Goal: Transaction & Acquisition: Purchase product/service

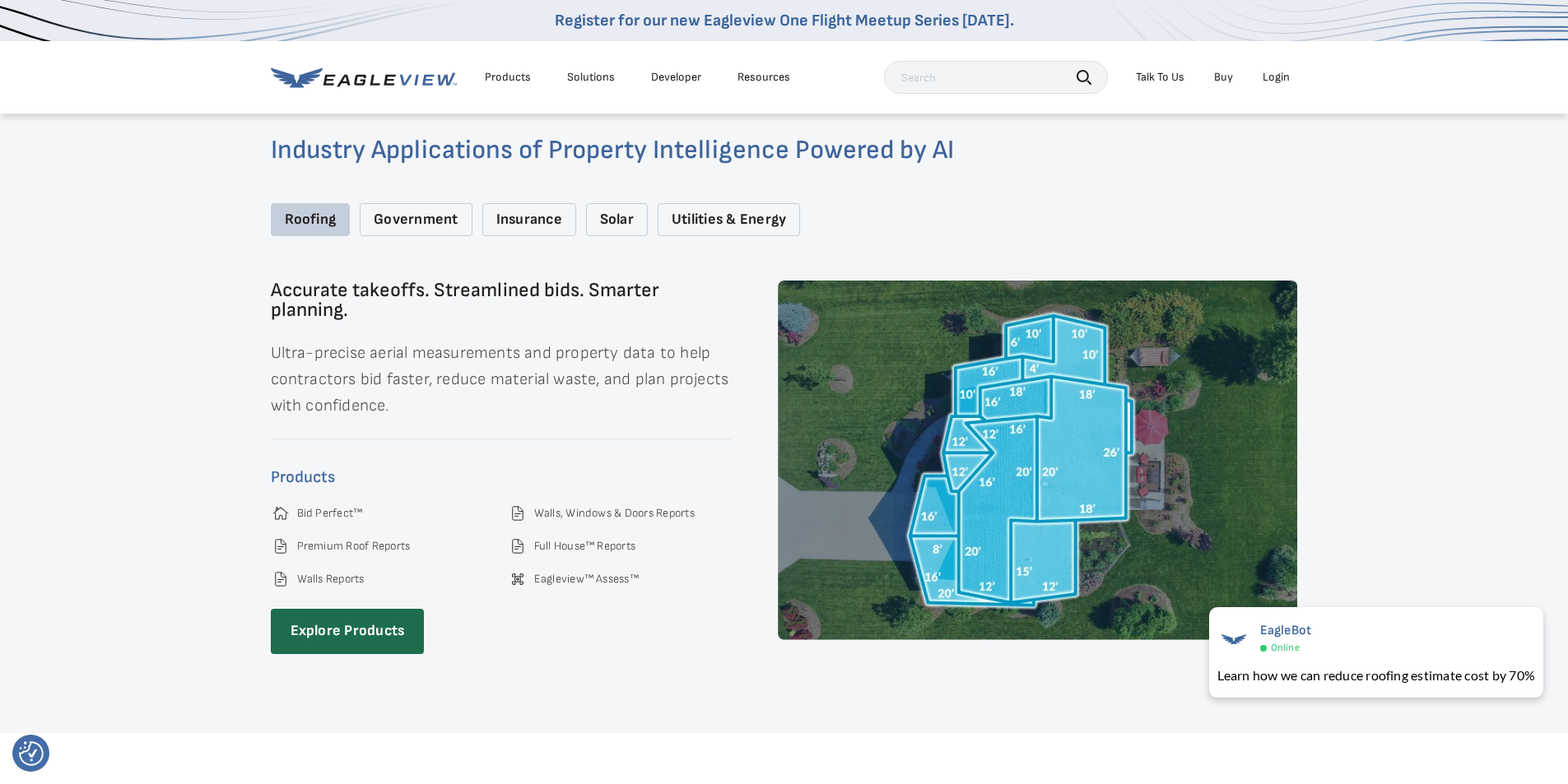
scroll to position [2387, 0]
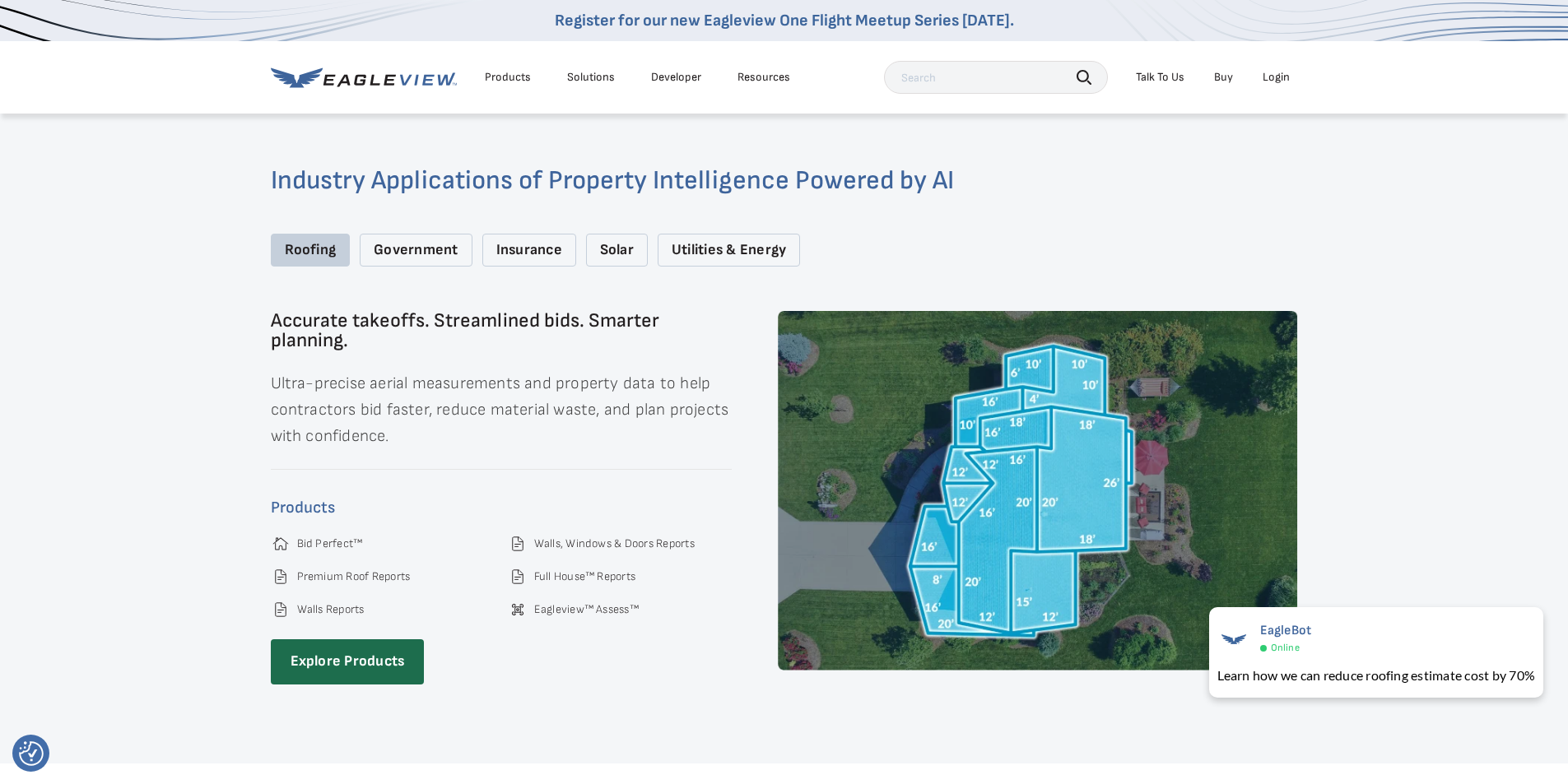
click at [297, 237] on div "Roofing" at bounding box center [311, 250] width 80 height 34
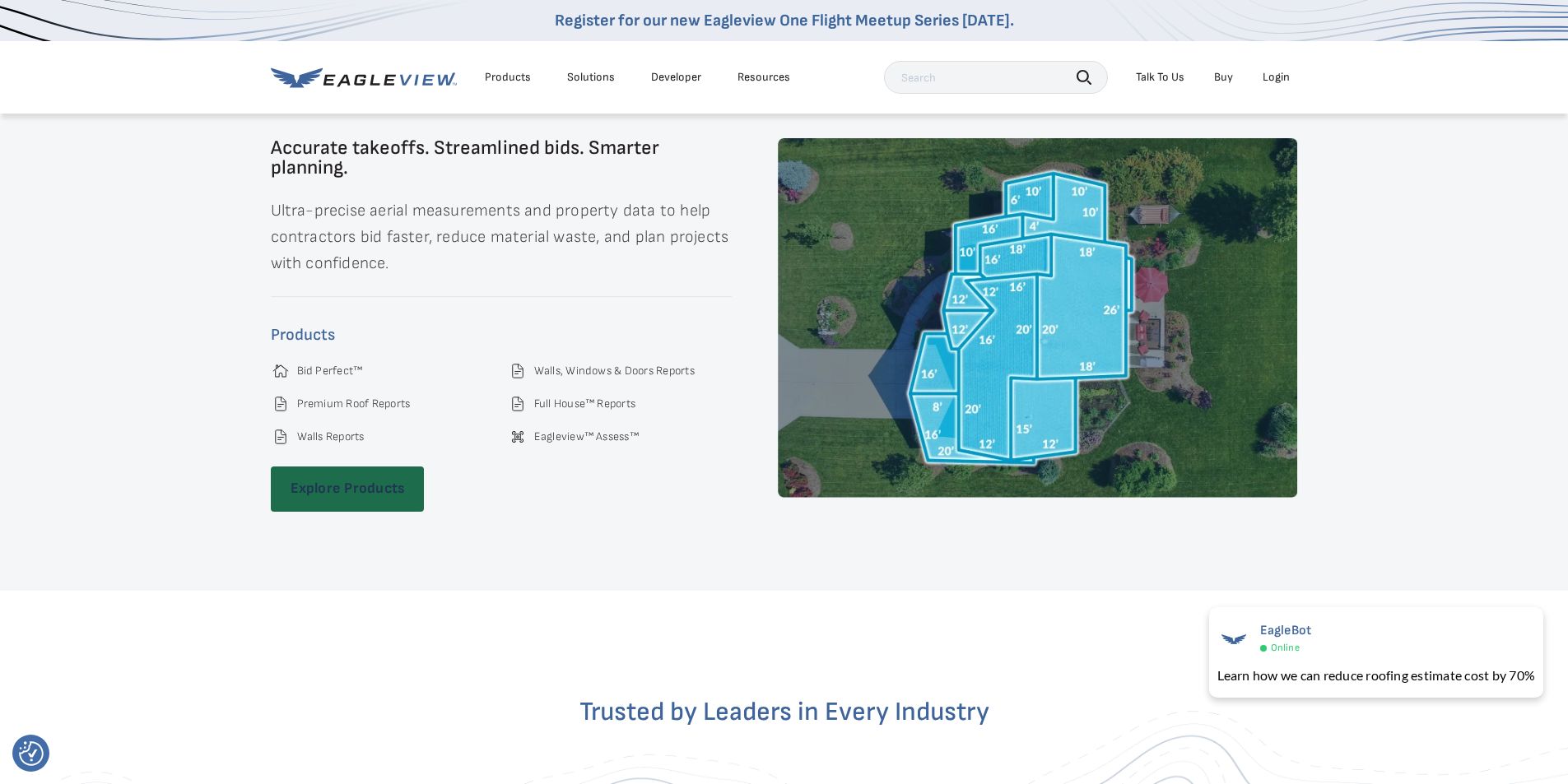
scroll to position [2528, 0]
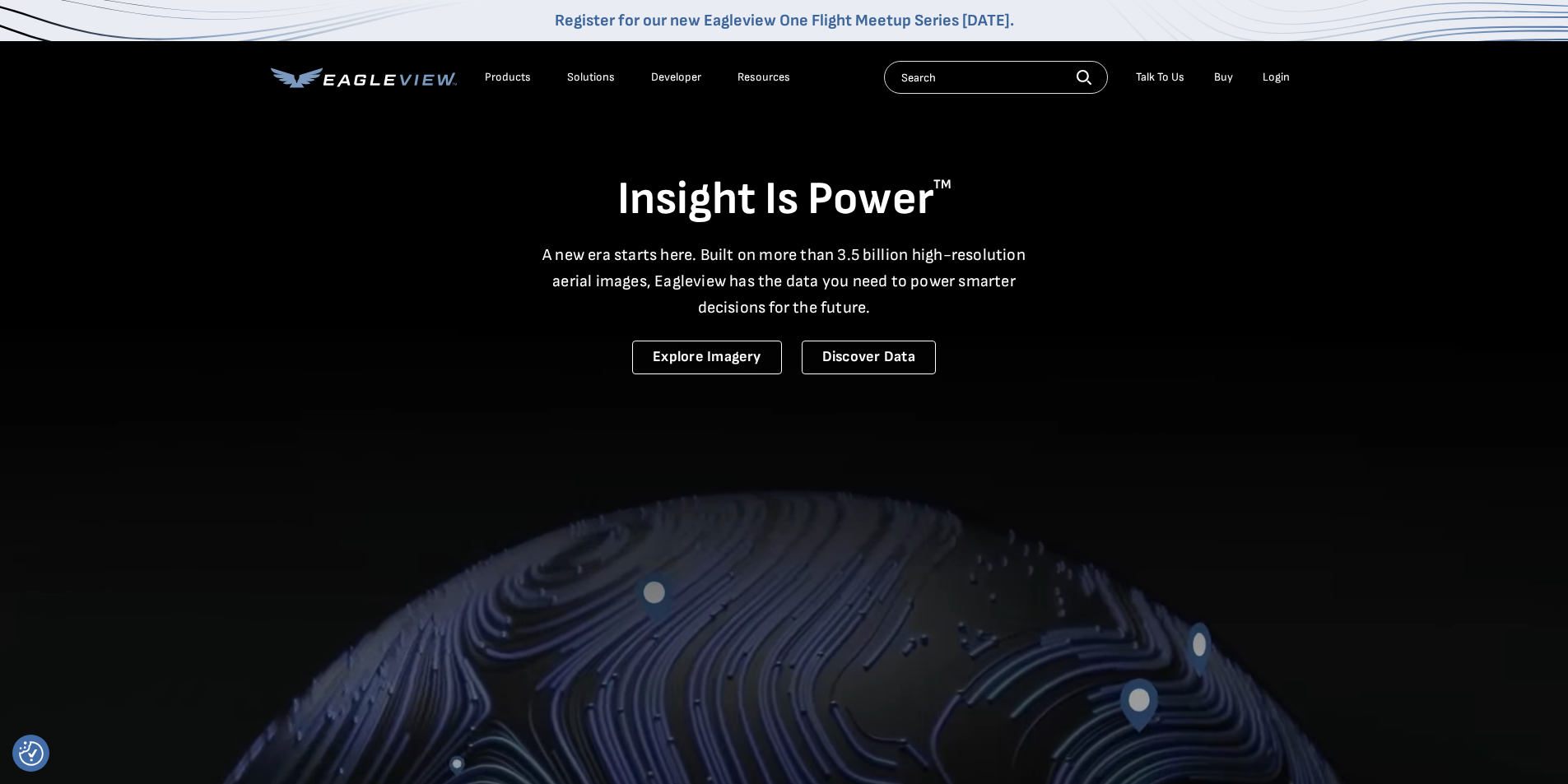
click at [1276, 77] on div "Login" at bounding box center [1276, 78] width 27 height 15
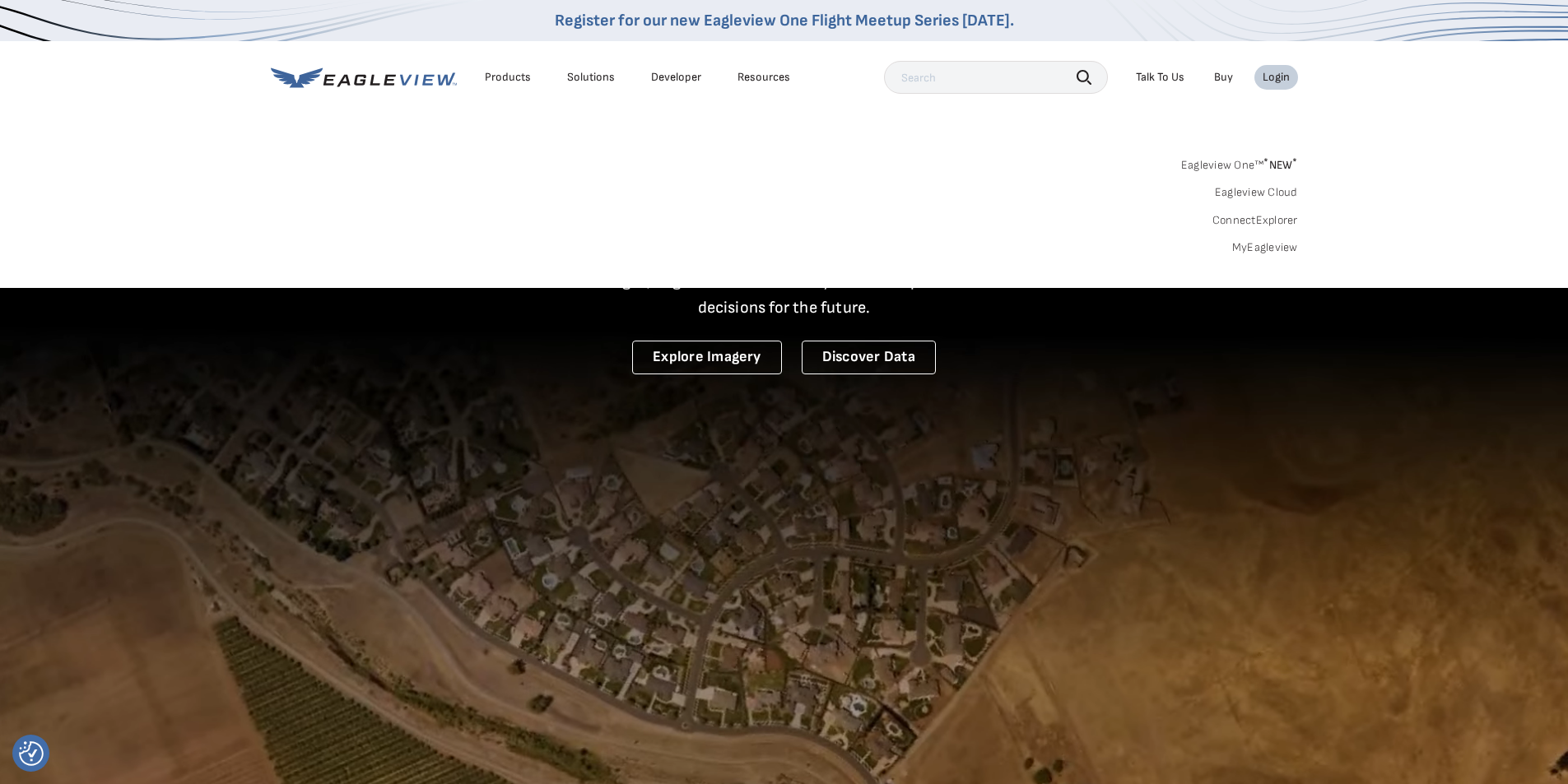
click at [1280, 79] on div "Login" at bounding box center [1276, 78] width 27 height 15
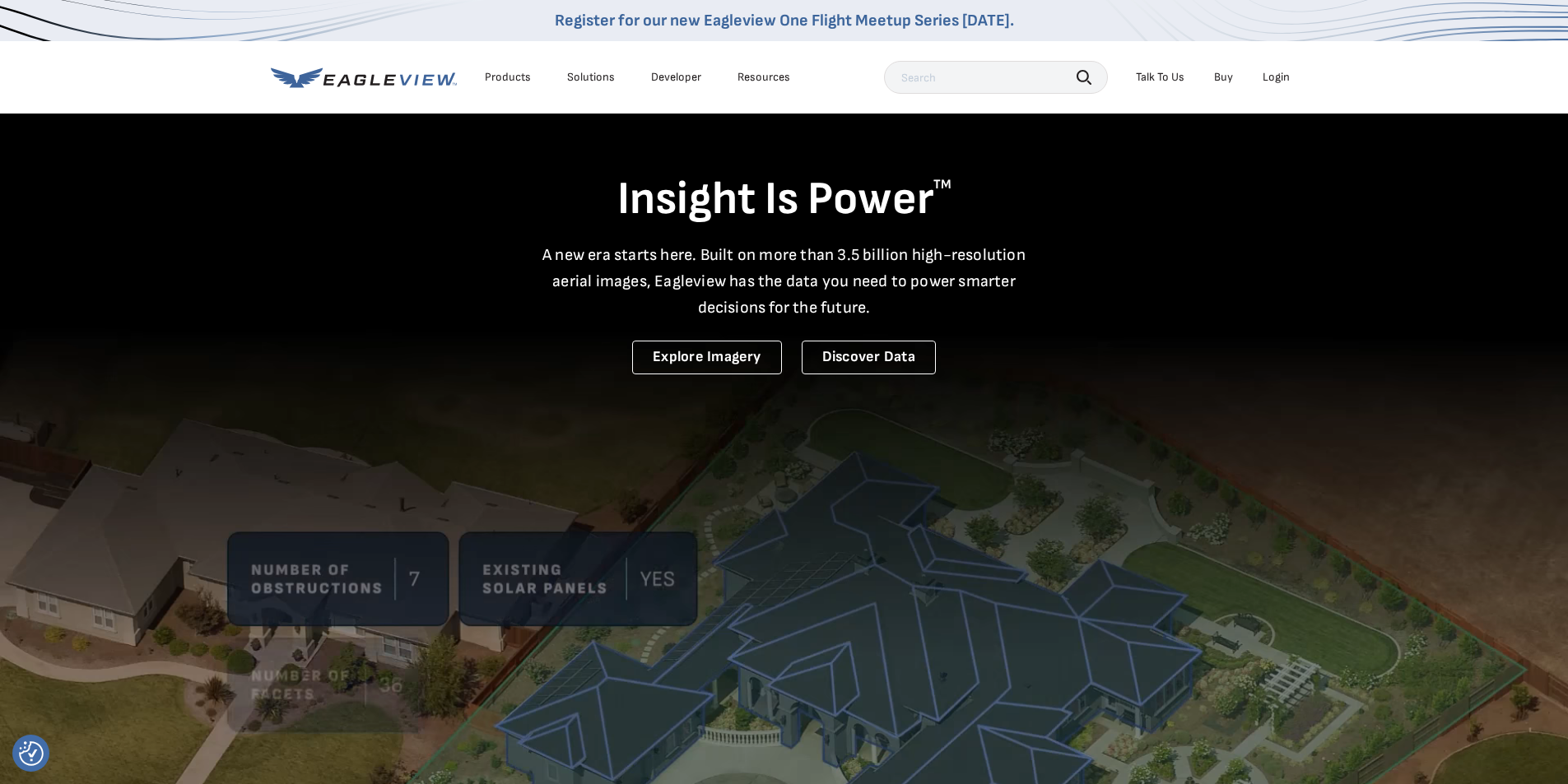
click at [1280, 79] on div "Login" at bounding box center [1276, 78] width 27 height 15
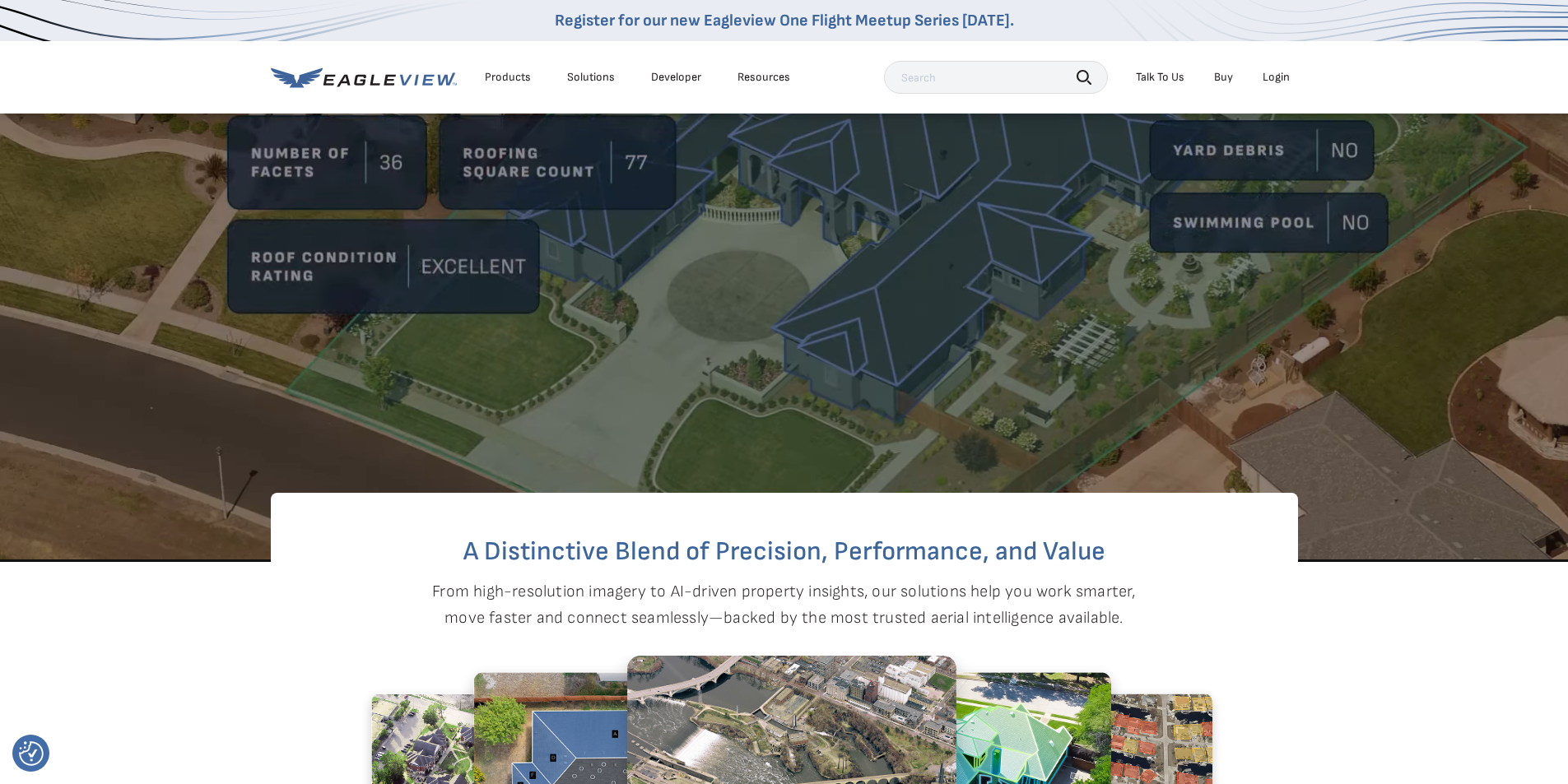
scroll to position [494, 0]
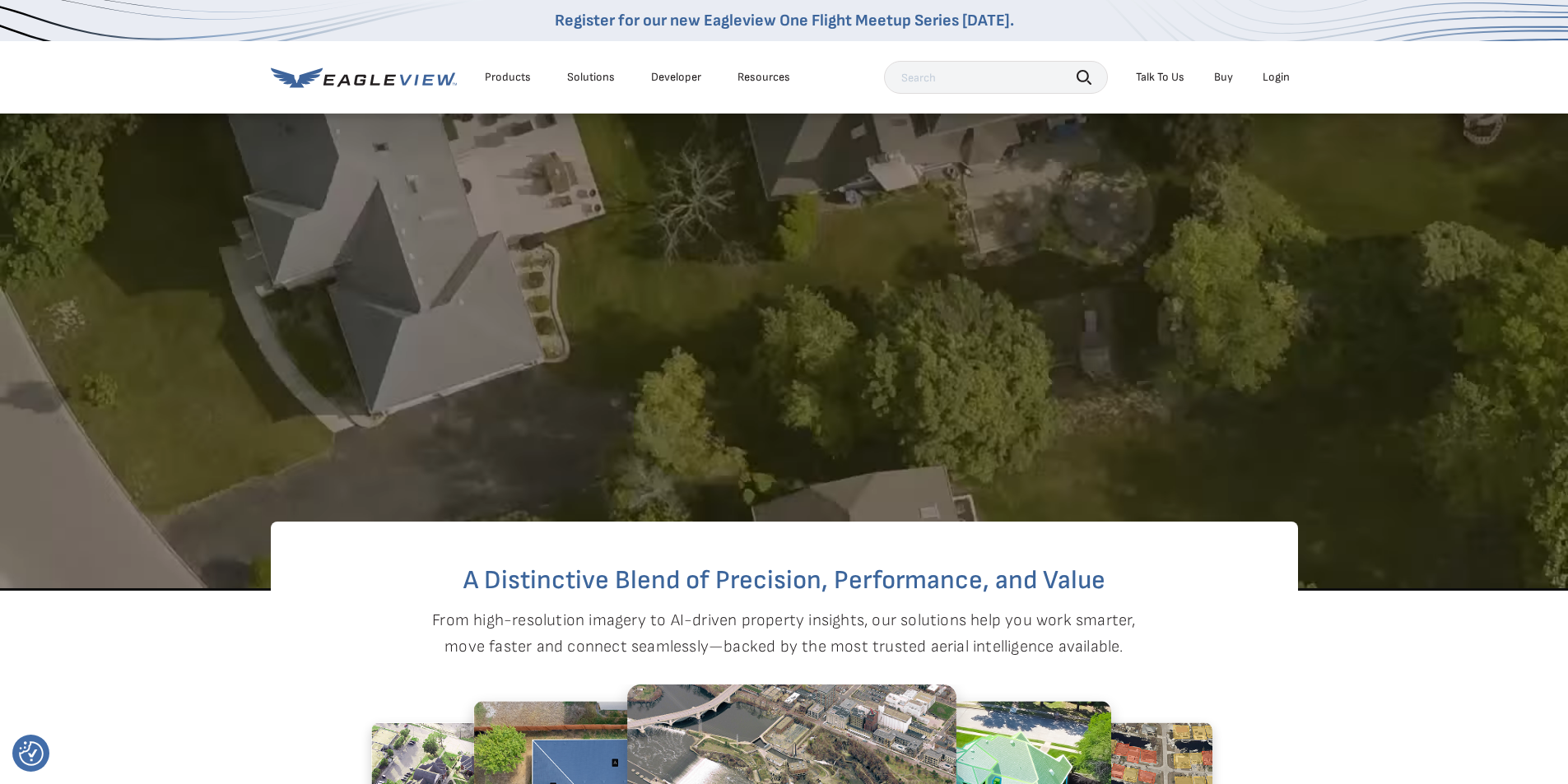
click at [1274, 76] on div "Login" at bounding box center [1276, 78] width 27 height 15
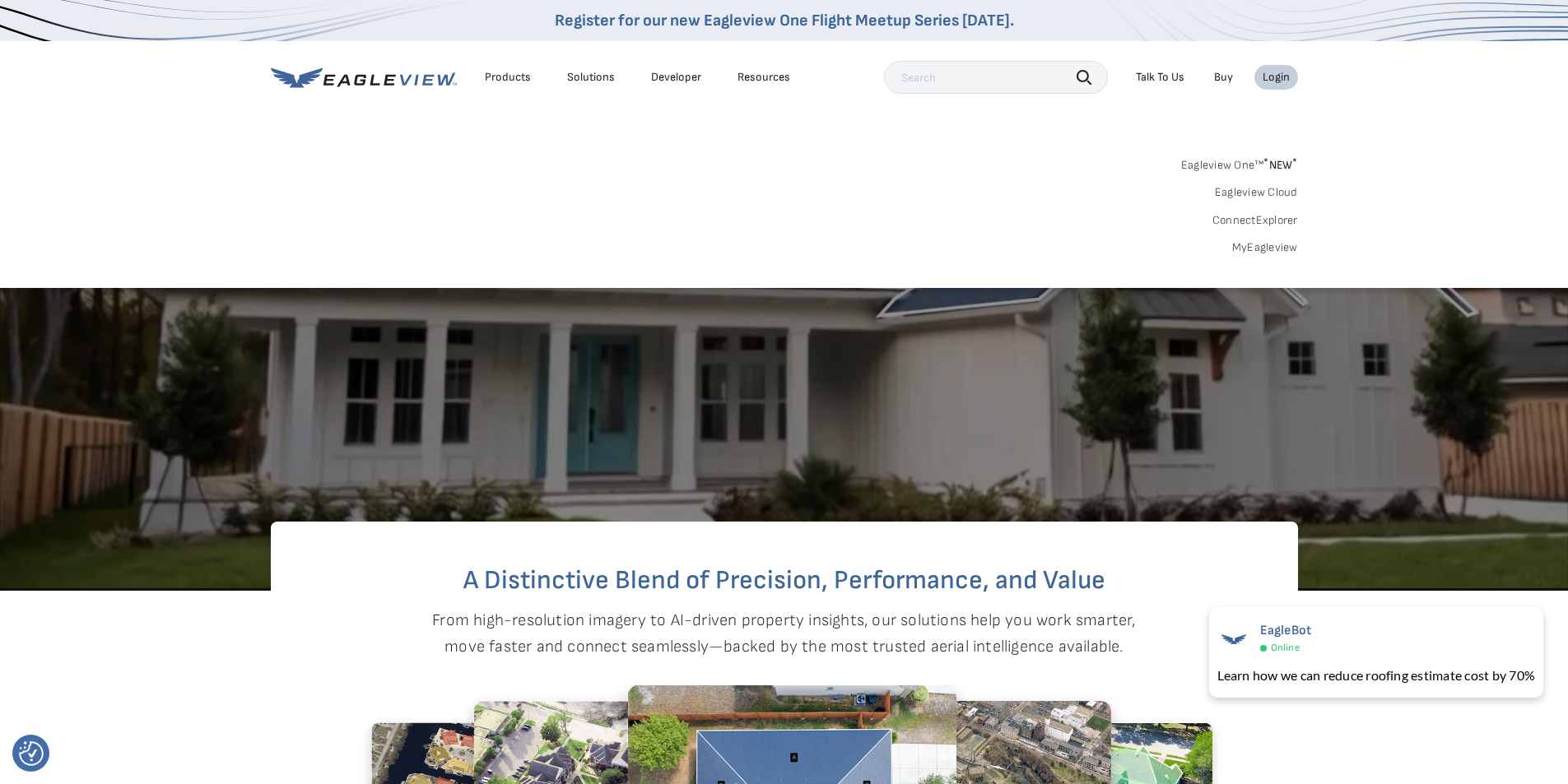
click at [1252, 245] on link "MyEagleview" at bounding box center [1265, 248] width 66 height 15
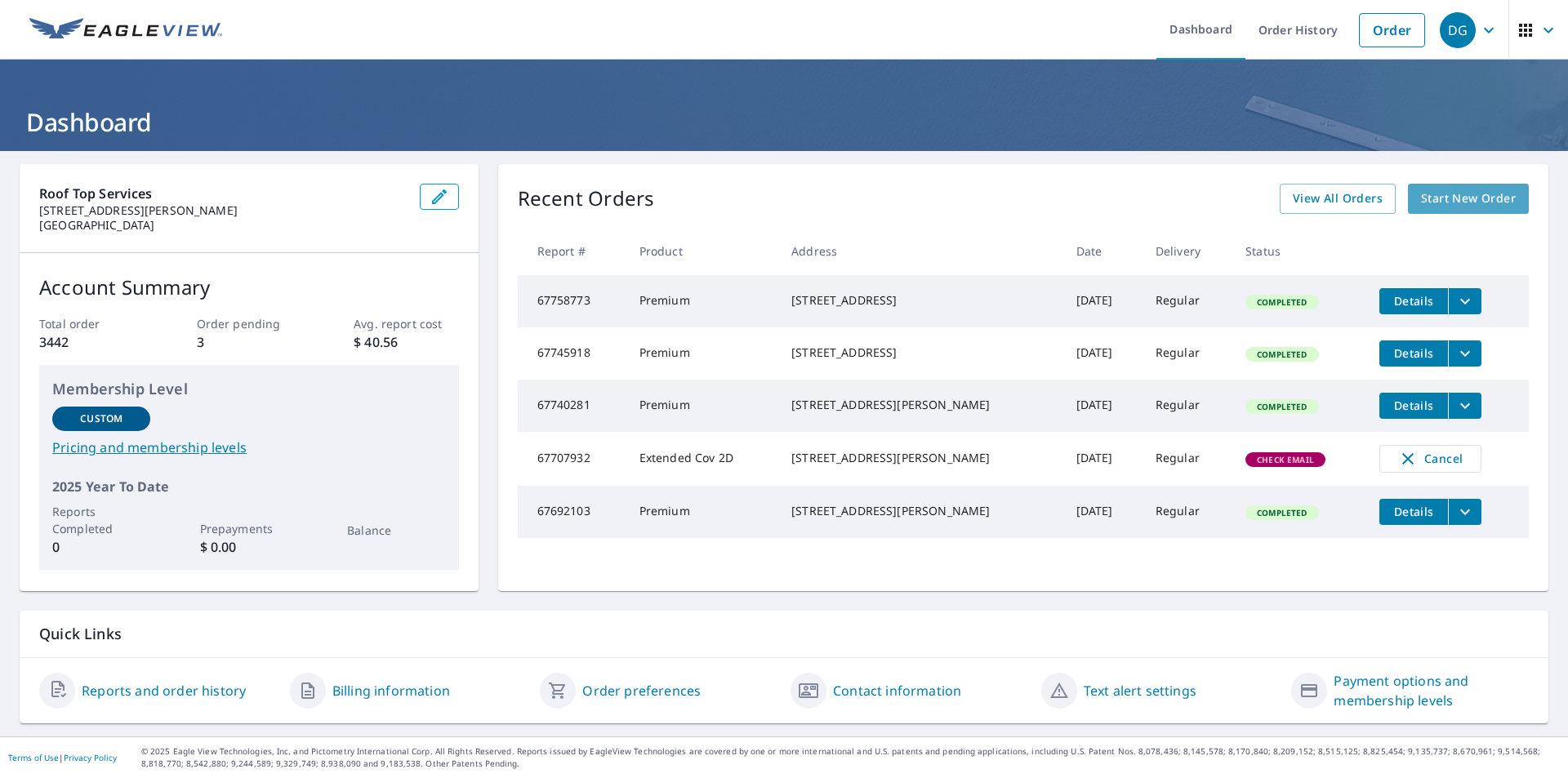
click at [1457, 201] on span "Start New Order" at bounding box center [1469, 198] width 95 height 20
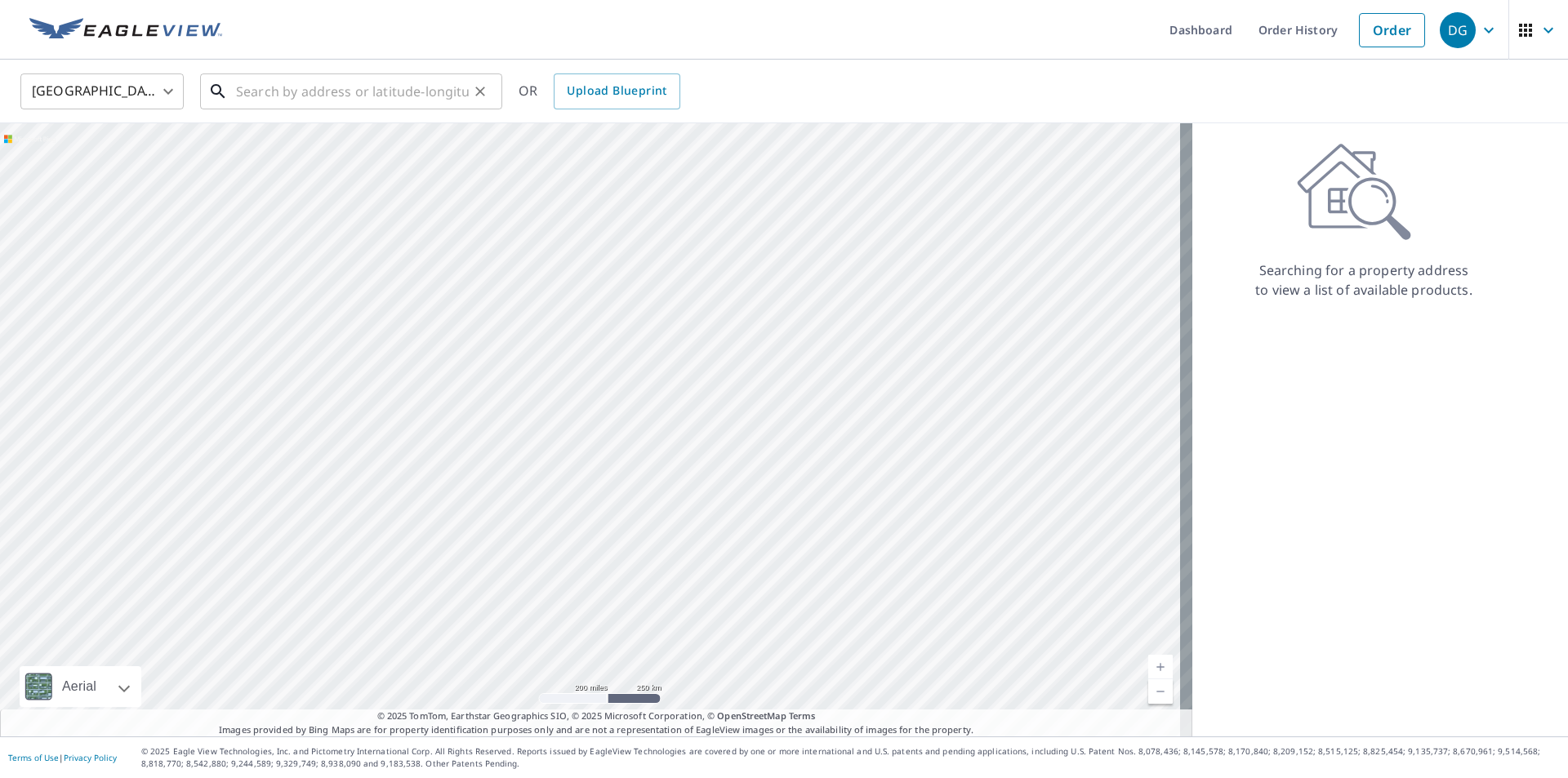
click at [340, 98] on input "text" at bounding box center [352, 92] width 233 height 46
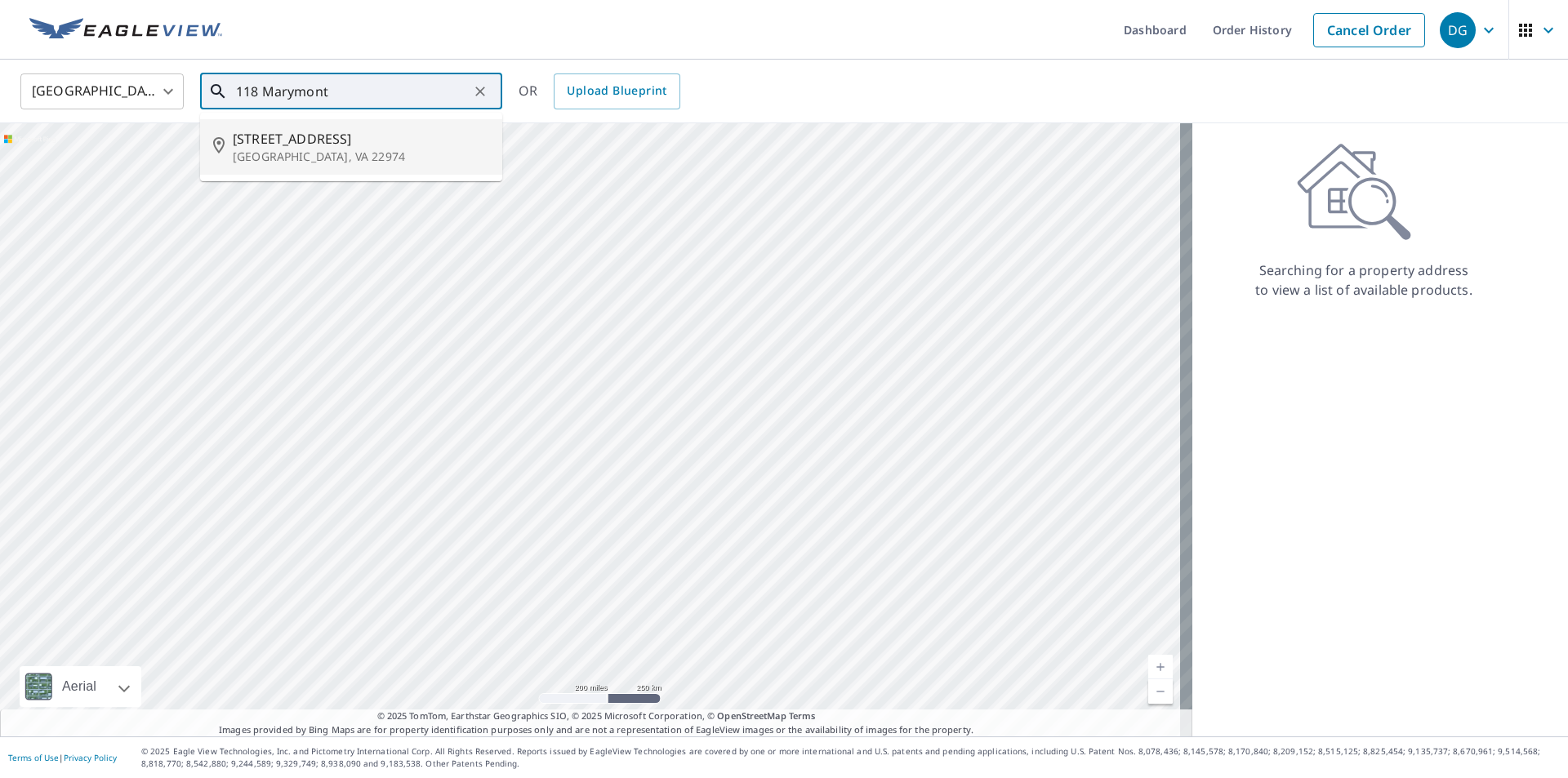
click at [308, 140] on span "[STREET_ADDRESS]" at bounding box center [361, 139] width 257 height 20
type input "[STREET_ADDRESS][PERSON_NAME]"
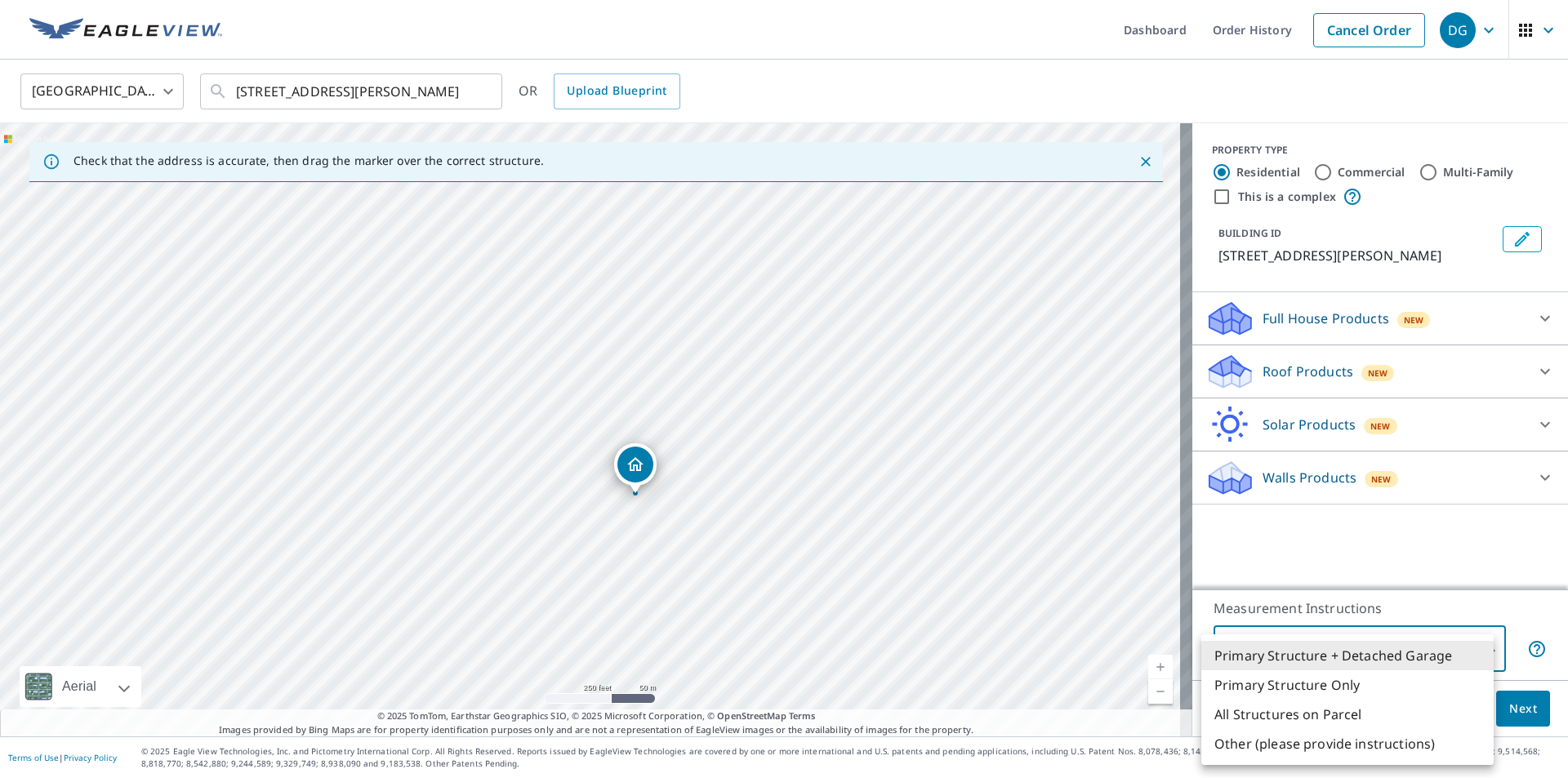
click at [1481, 651] on body "DG DG Dashboard Order History Cancel Order DG [GEOGRAPHIC_DATA] [GEOGRAPHIC_DAT…" at bounding box center [784, 389] width 1568 height 778
click at [1320, 686] on li "Primary Structure Only" at bounding box center [1348, 685] width 293 height 30
type input "2"
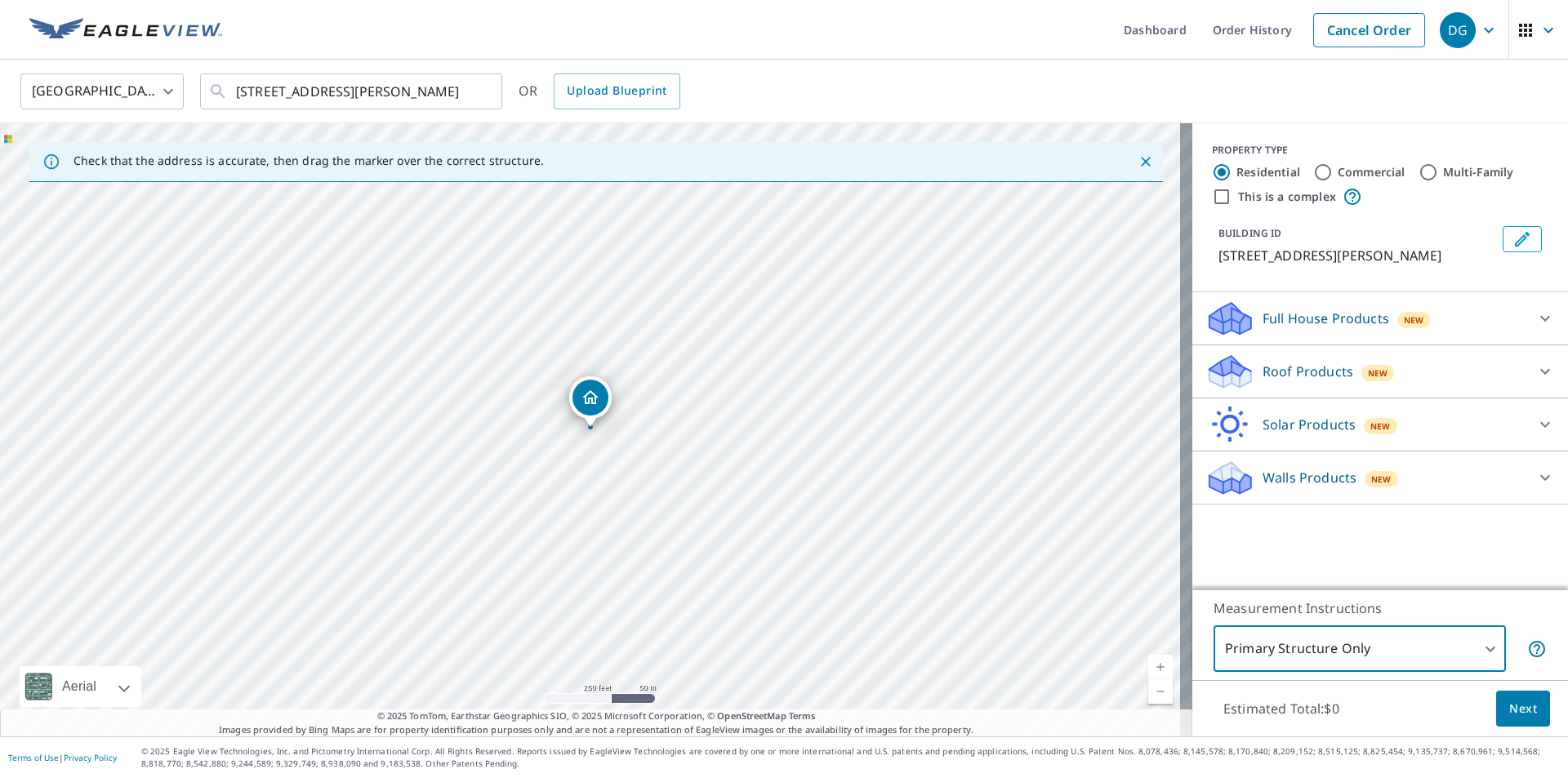
click at [1375, 714] on div "Estimated Total: $0 Next" at bounding box center [1380, 709] width 375 height 57
click at [1509, 704] on span "Next" at bounding box center [1523, 709] width 28 height 20
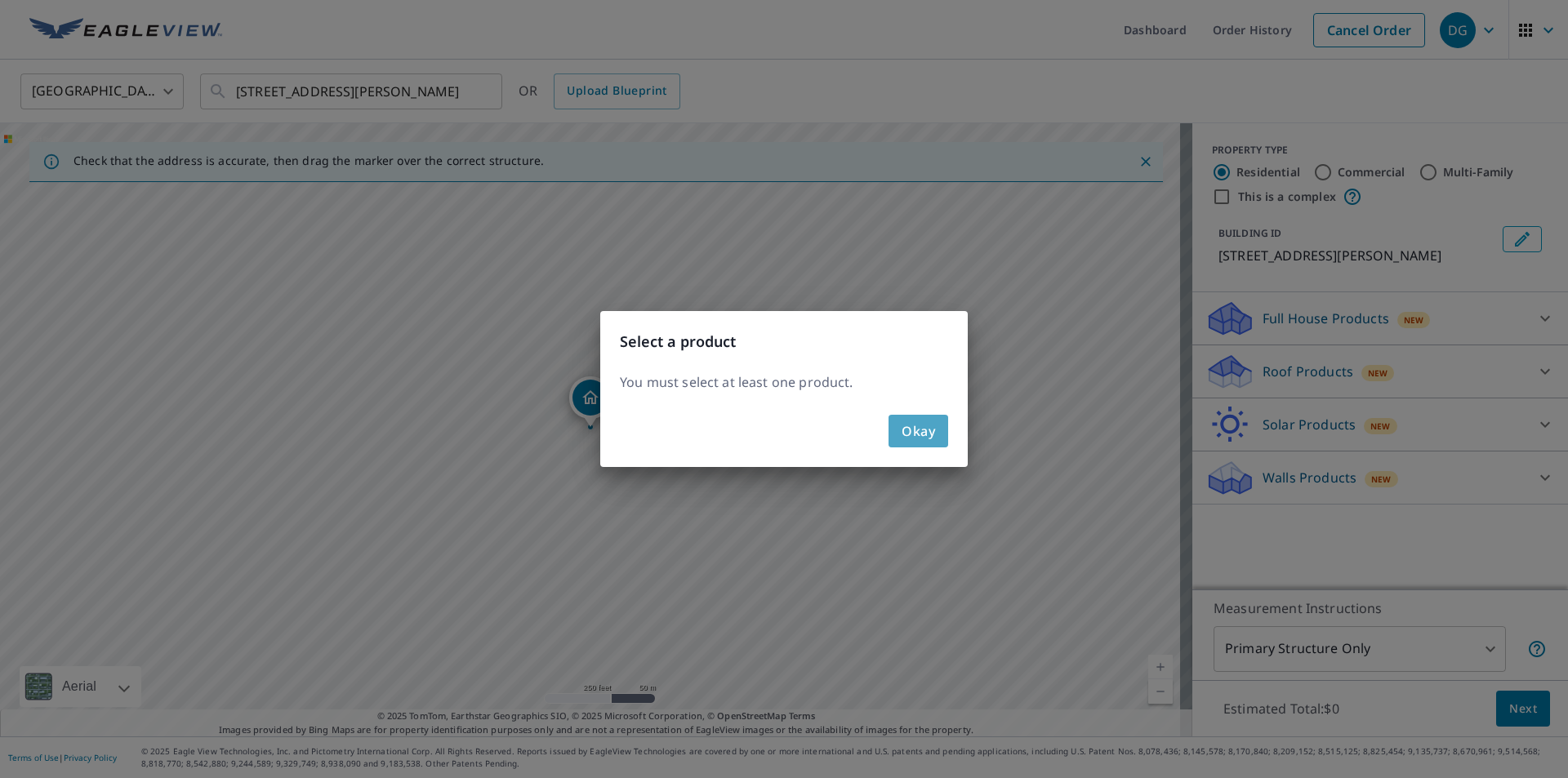
click at [926, 437] on span "Okay" at bounding box center [918, 431] width 34 height 23
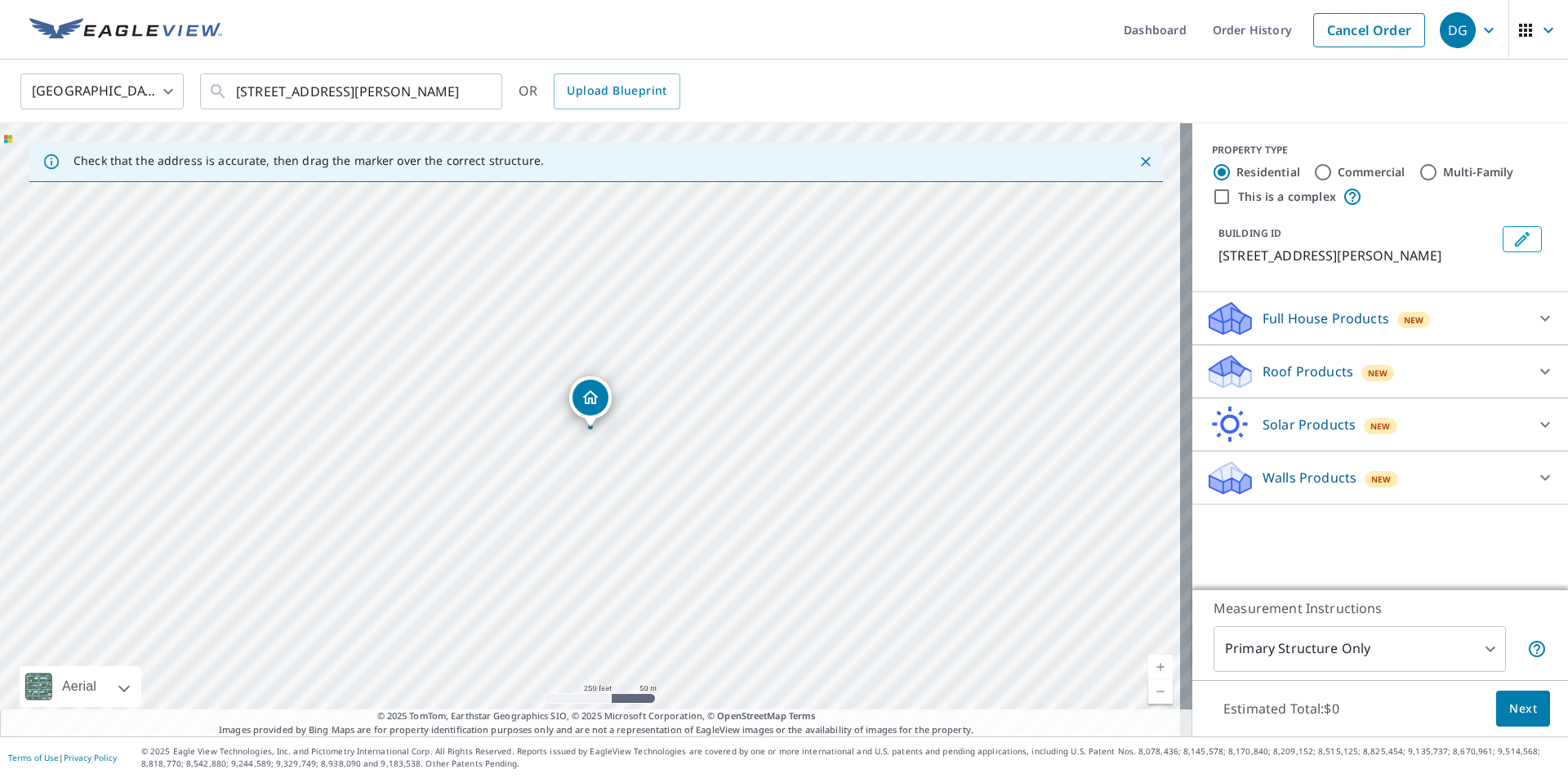
click at [1248, 714] on p "Estimated Total: $0" at bounding box center [1280, 709] width 142 height 36
click at [1535, 367] on icon at bounding box center [1545, 371] width 20 height 20
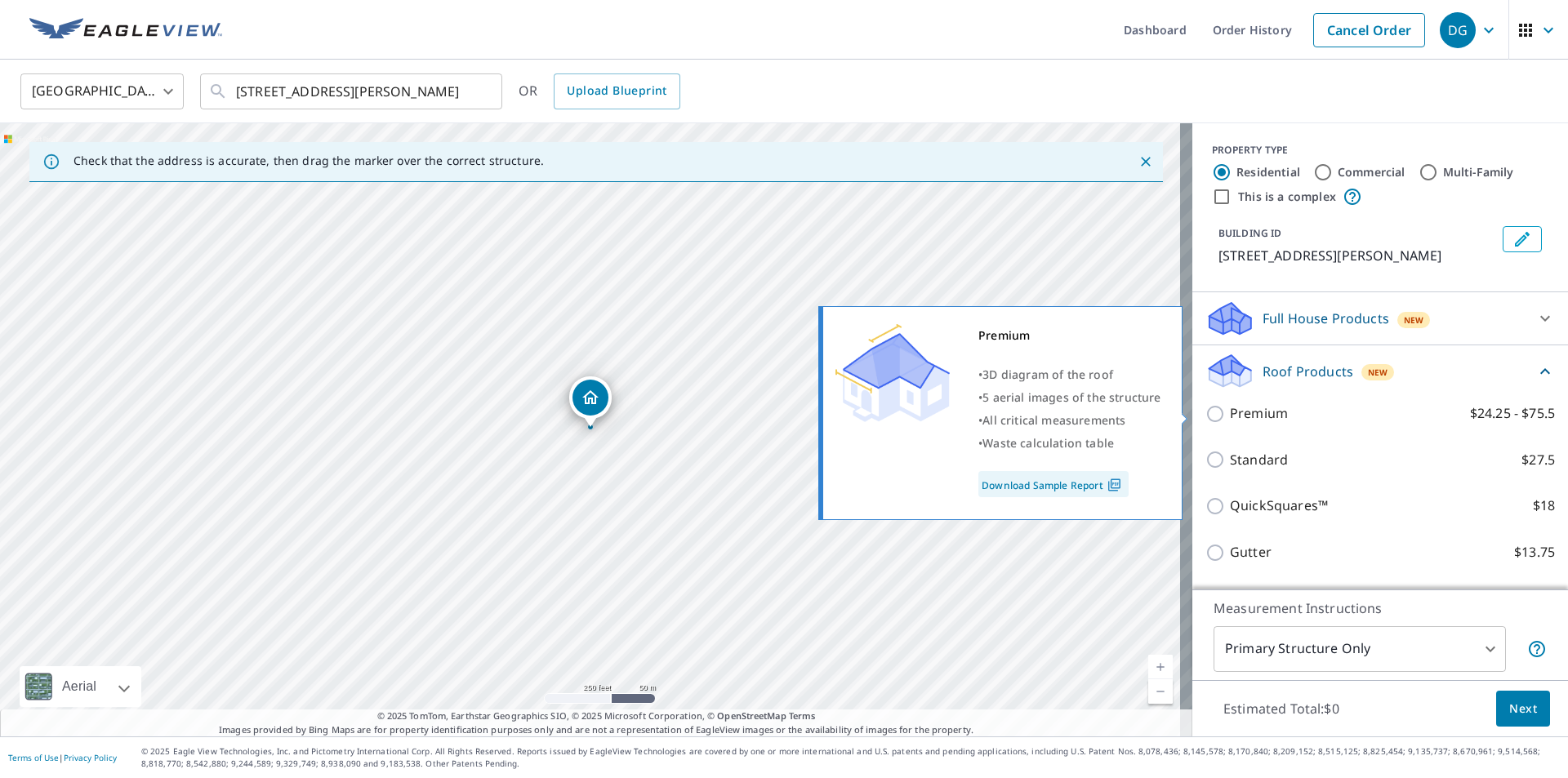
click at [1205, 417] on input "Premium $24.25 - $75.5" at bounding box center [1217, 414] width 25 height 20
checkbox input "true"
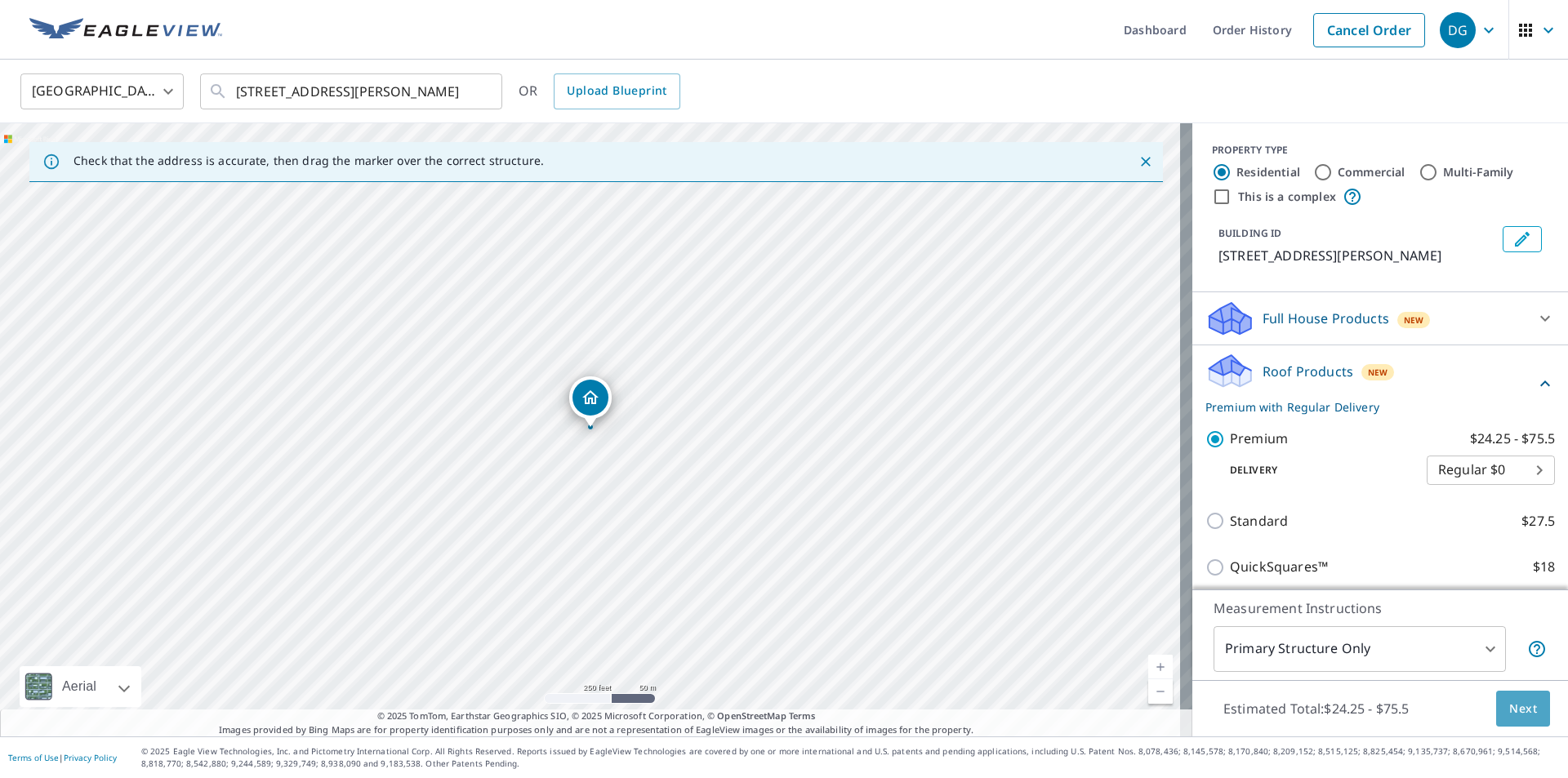
click at [1517, 710] on span "Next" at bounding box center [1523, 709] width 28 height 20
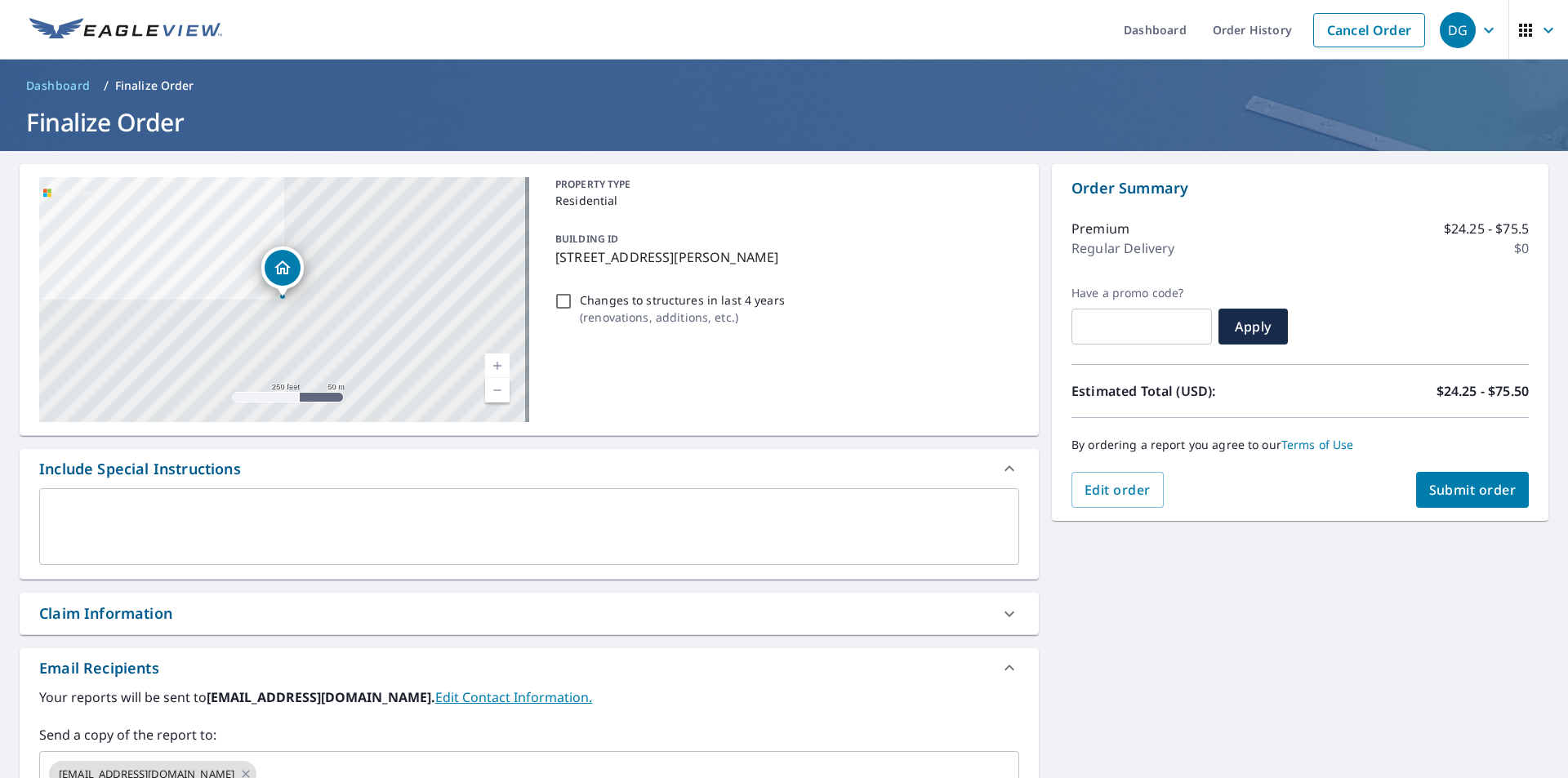
click at [119, 490] on div "x ​" at bounding box center [529, 527] width 980 height 77
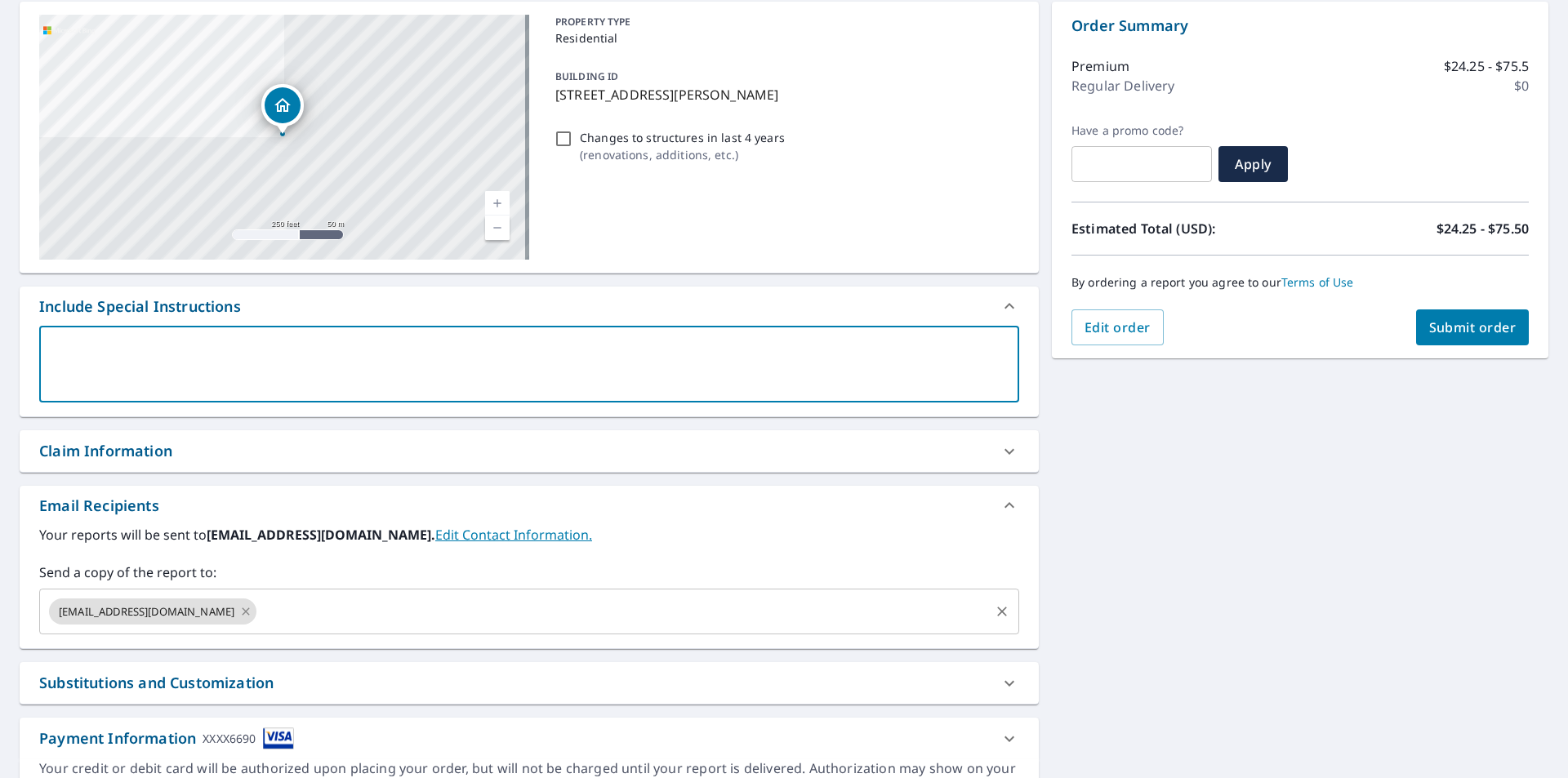
scroll to position [163, 0]
click at [322, 591] on div "[EMAIL_ADDRESS][DOMAIN_NAME] ​" at bounding box center [529, 611] width 980 height 46
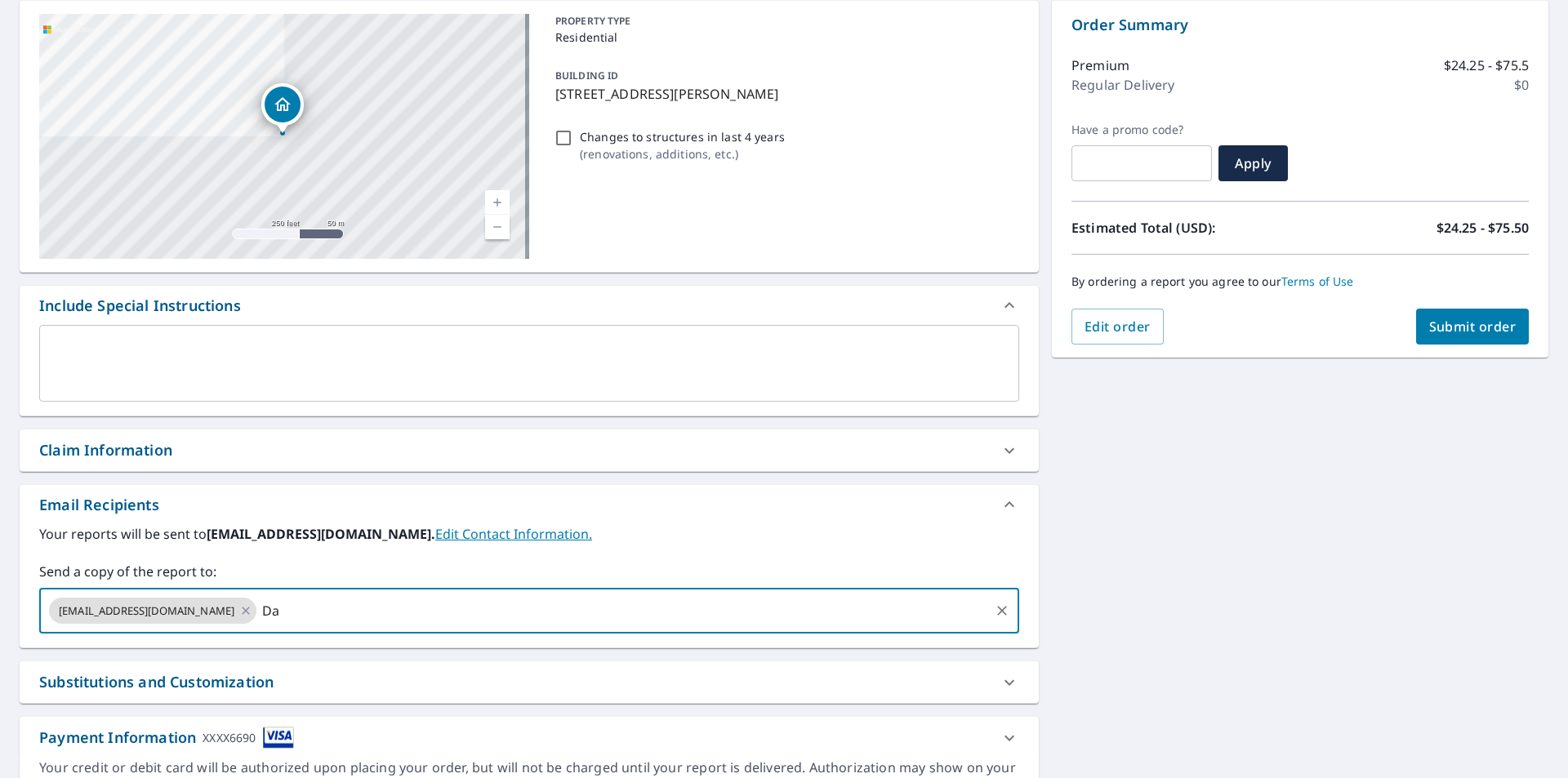
type input "D"
type input "[PERSON_NAME][EMAIL_ADDRESS][DOMAIN_NAME]"
checkbox input "true"
click at [785, 539] on label "Your reports will be sent to [EMAIL_ADDRESS][DOMAIN_NAME]. Edit Contact Informa…" at bounding box center [529, 535] width 980 height 20
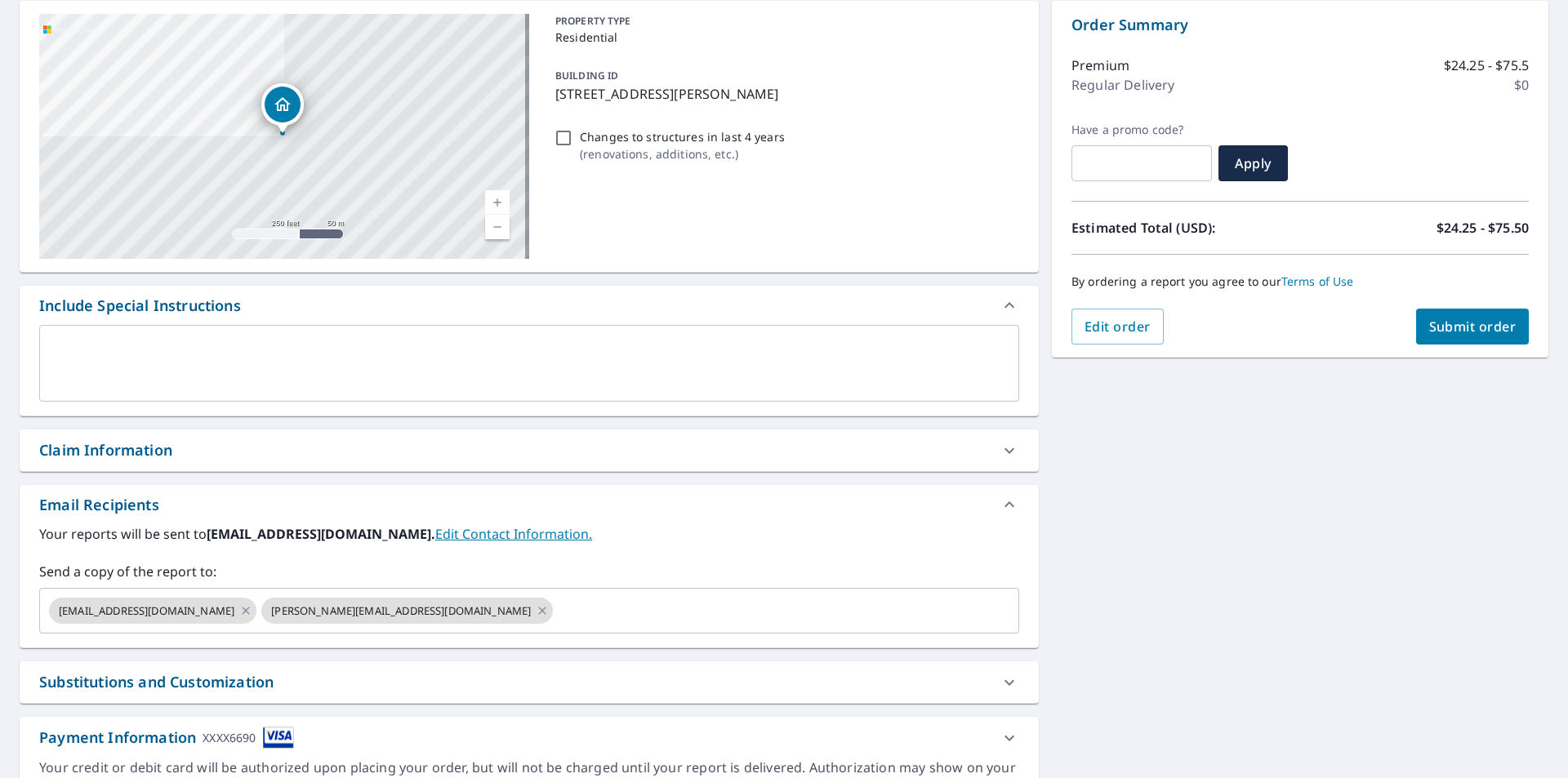
click at [229, 338] on div "x ​" at bounding box center [529, 364] width 980 height 77
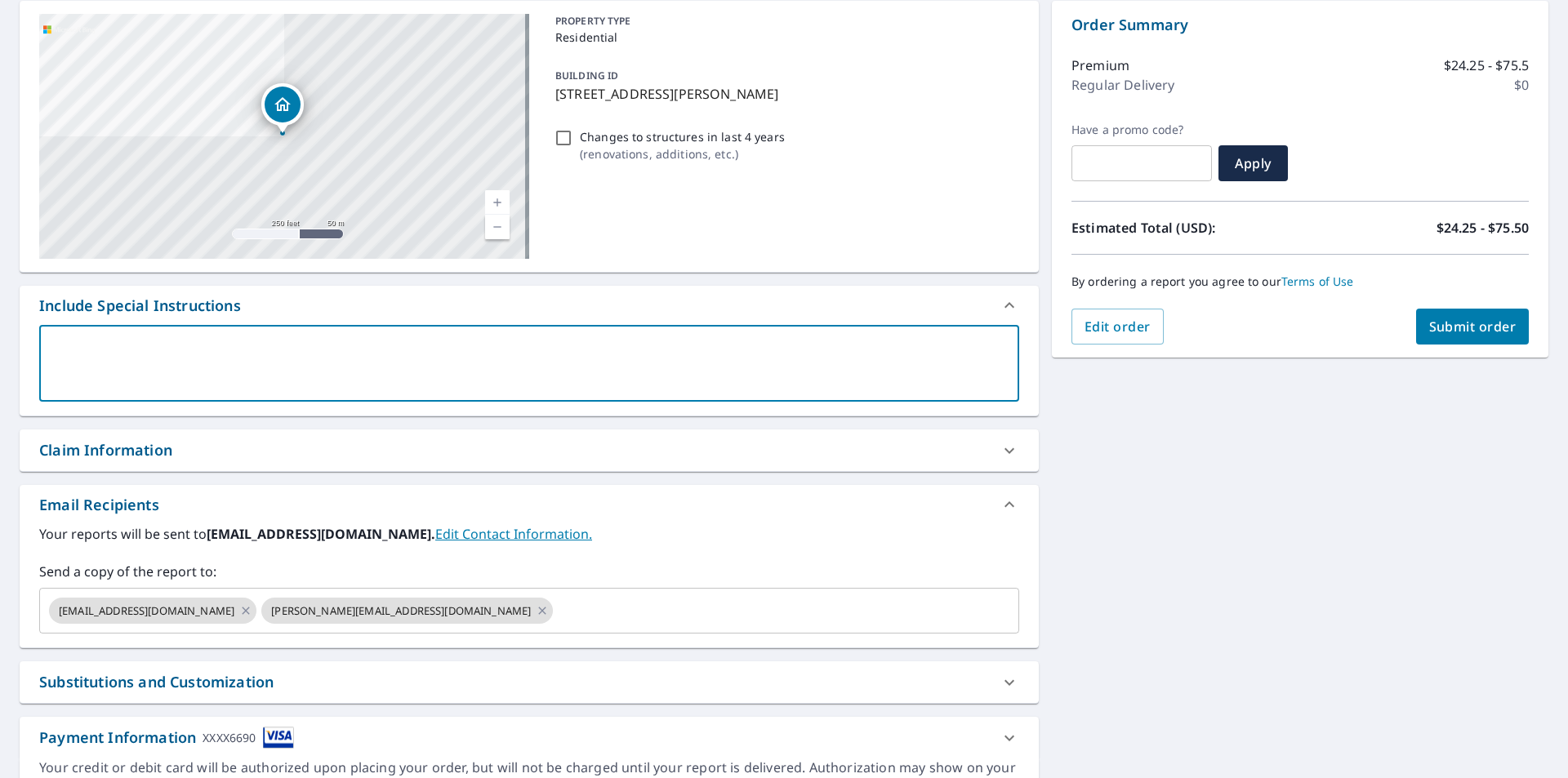
type textarea "D"
type textarea "x"
checkbox input "true"
type textarea "De"
type textarea "x"
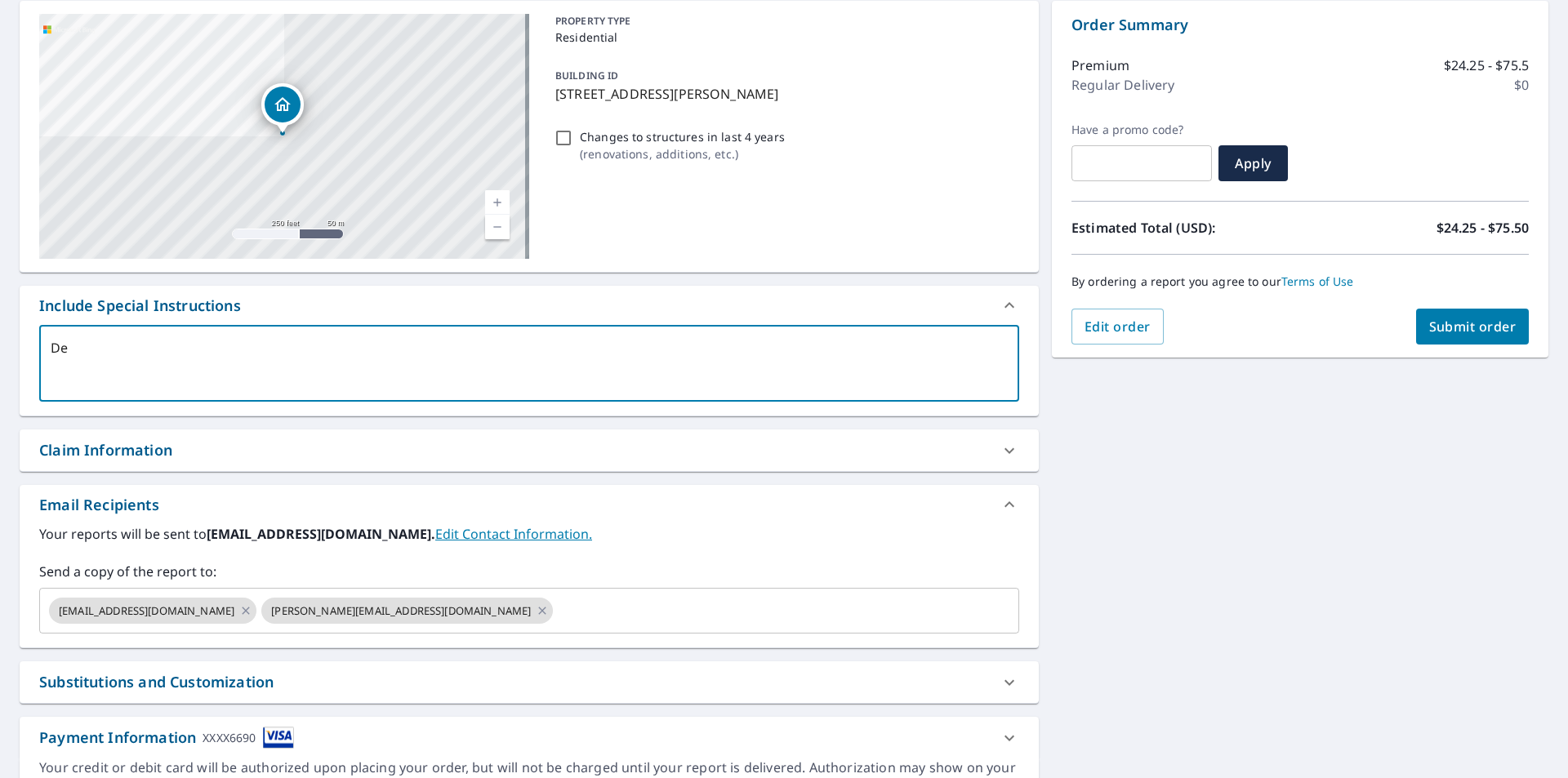
checkbox input "true"
type textarea "Dei"
type textarea "x"
checkbox input "true"
type textarea "Deid"
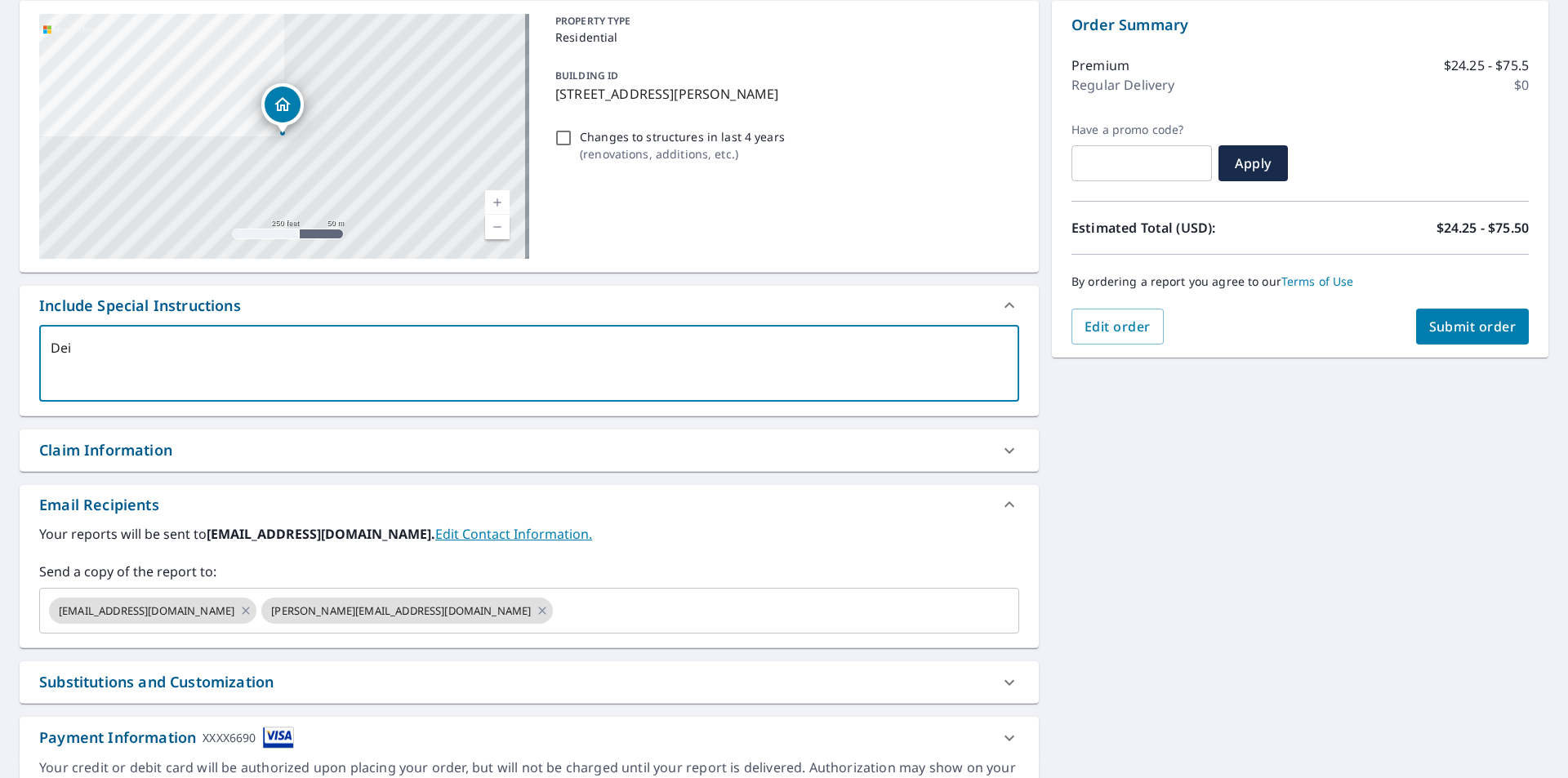
type textarea "x"
checkbox input "true"
type textarea "Deidr"
type textarea "x"
checkbox input "true"
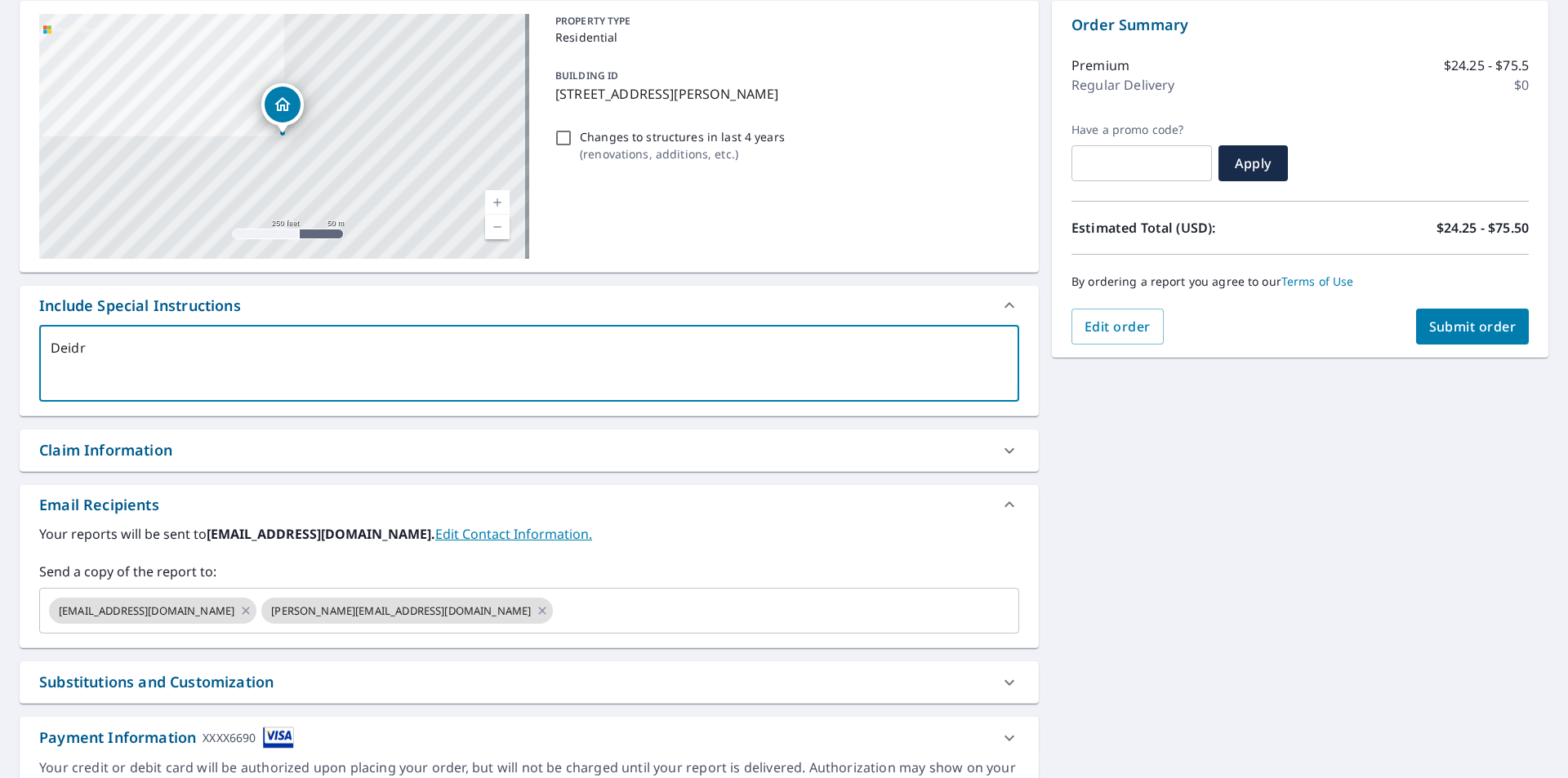
type textarea "[PERSON_NAME]"
type textarea "x"
checkbox input "true"
type textarea "[PERSON_NAME]"
type textarea "x"
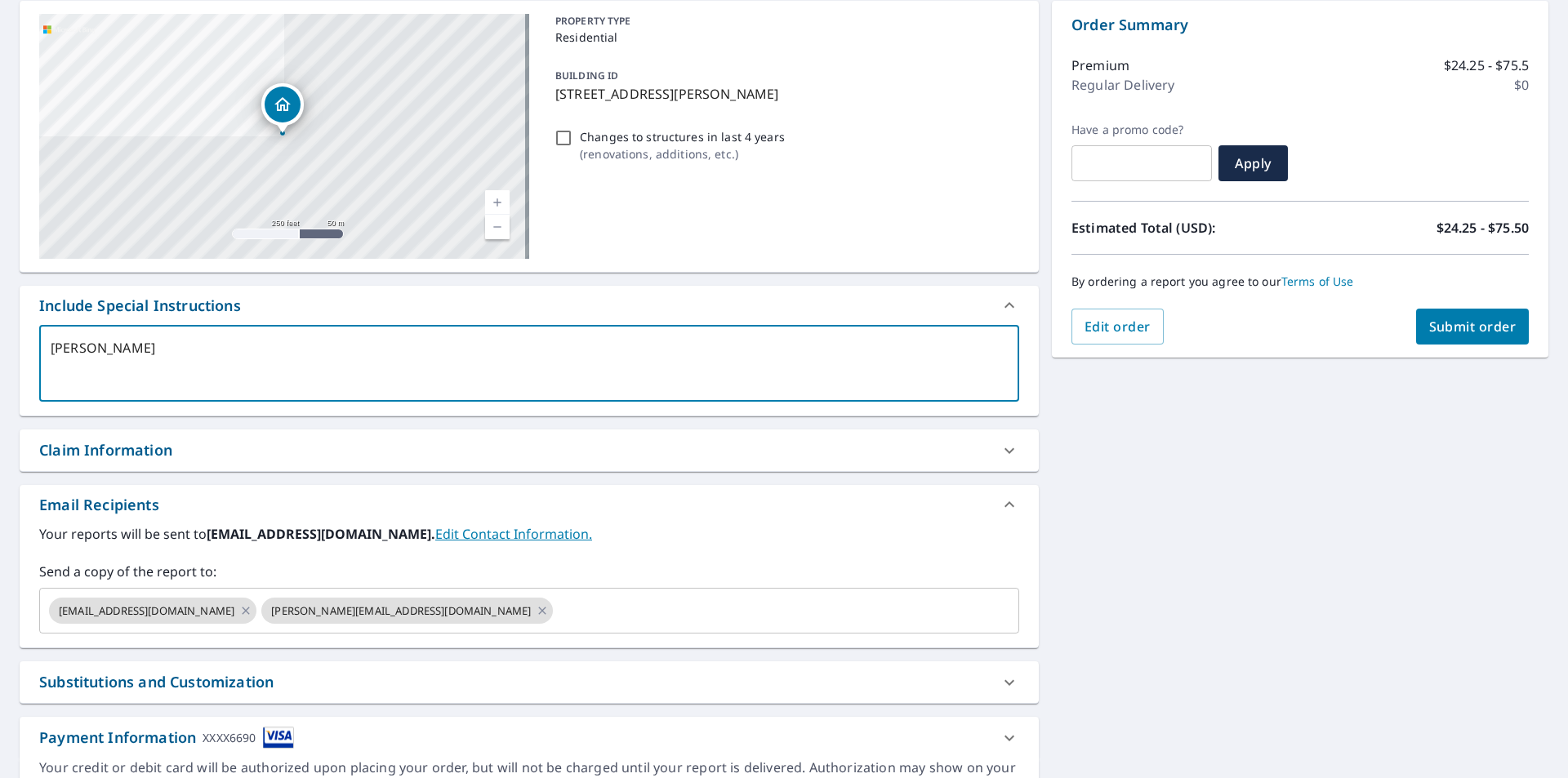
checkbox input "true"
type textarea "[PERSON_NAME]"
type textarea "x"
checkbox input "true"
type textarea "[PERSON_NAME]"
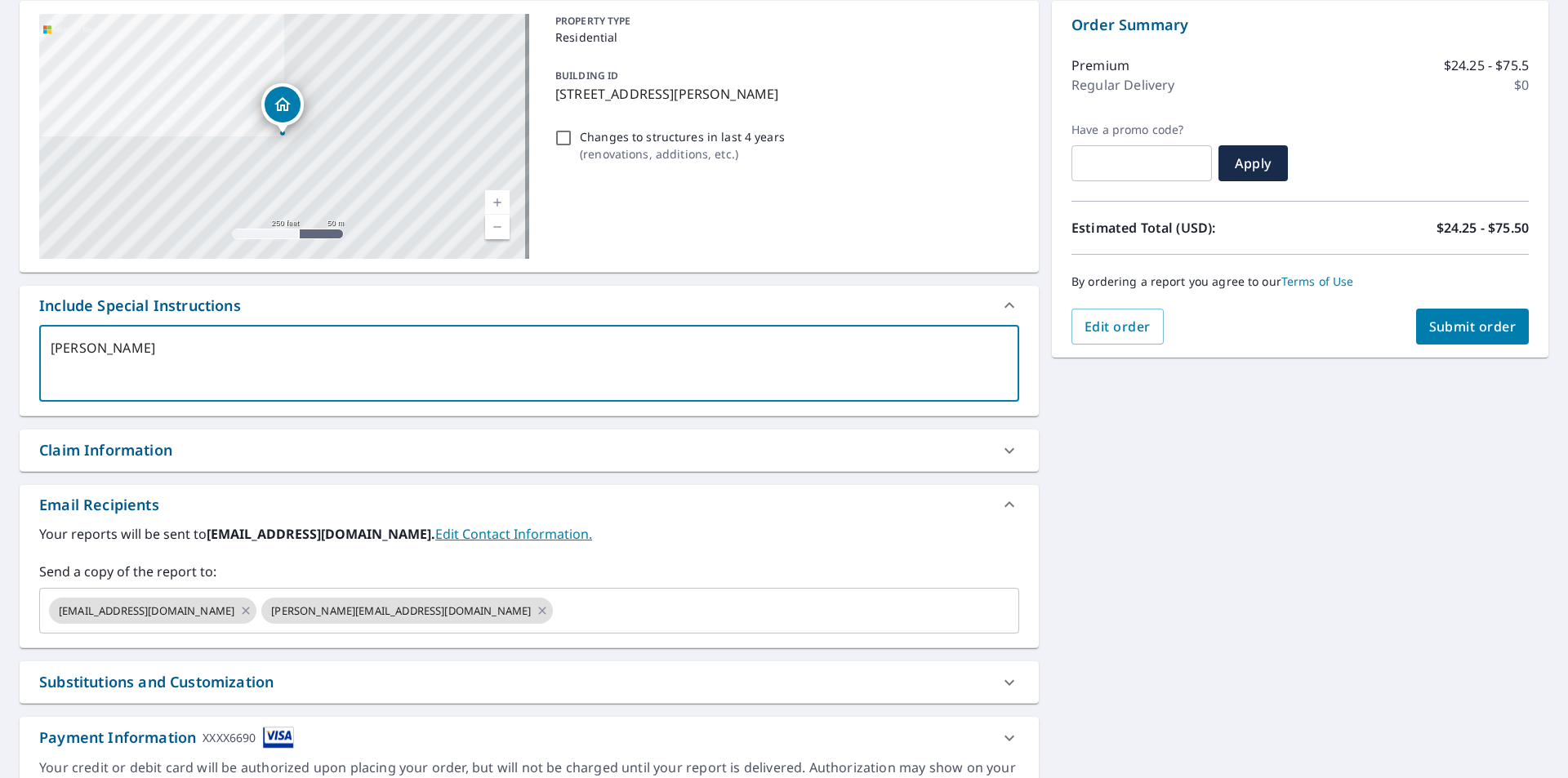
type textarea "x"
checkbox input "true"
type textarea "[PERSON_NAME]"
type textarea "x"
checkbox input "true"
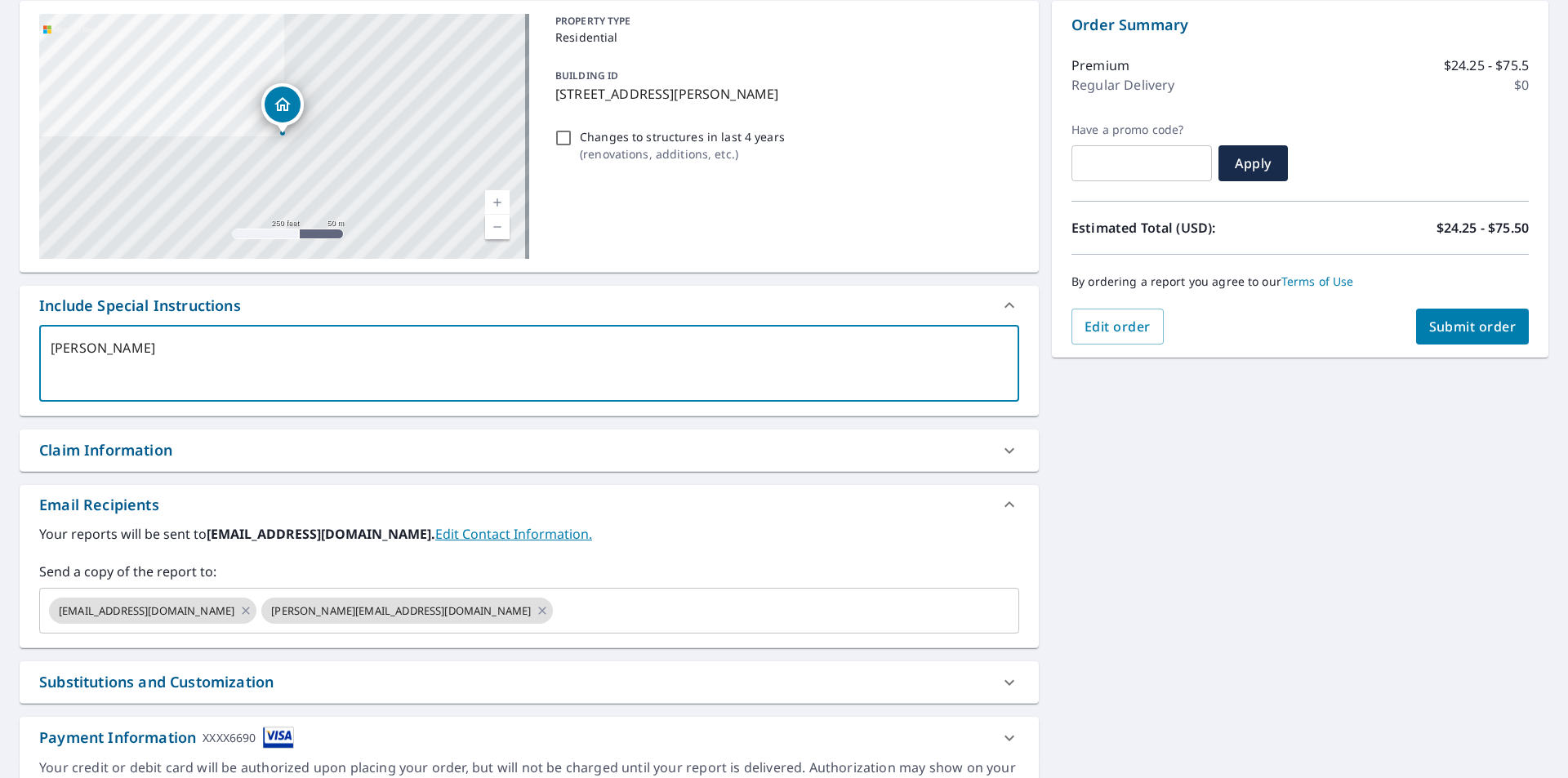
type textarea "[PERSON_NAME] Mass"
type textarea "x"
checkbox input "true"
type textarea "[PERSON_NAME]"
type textarea "x"
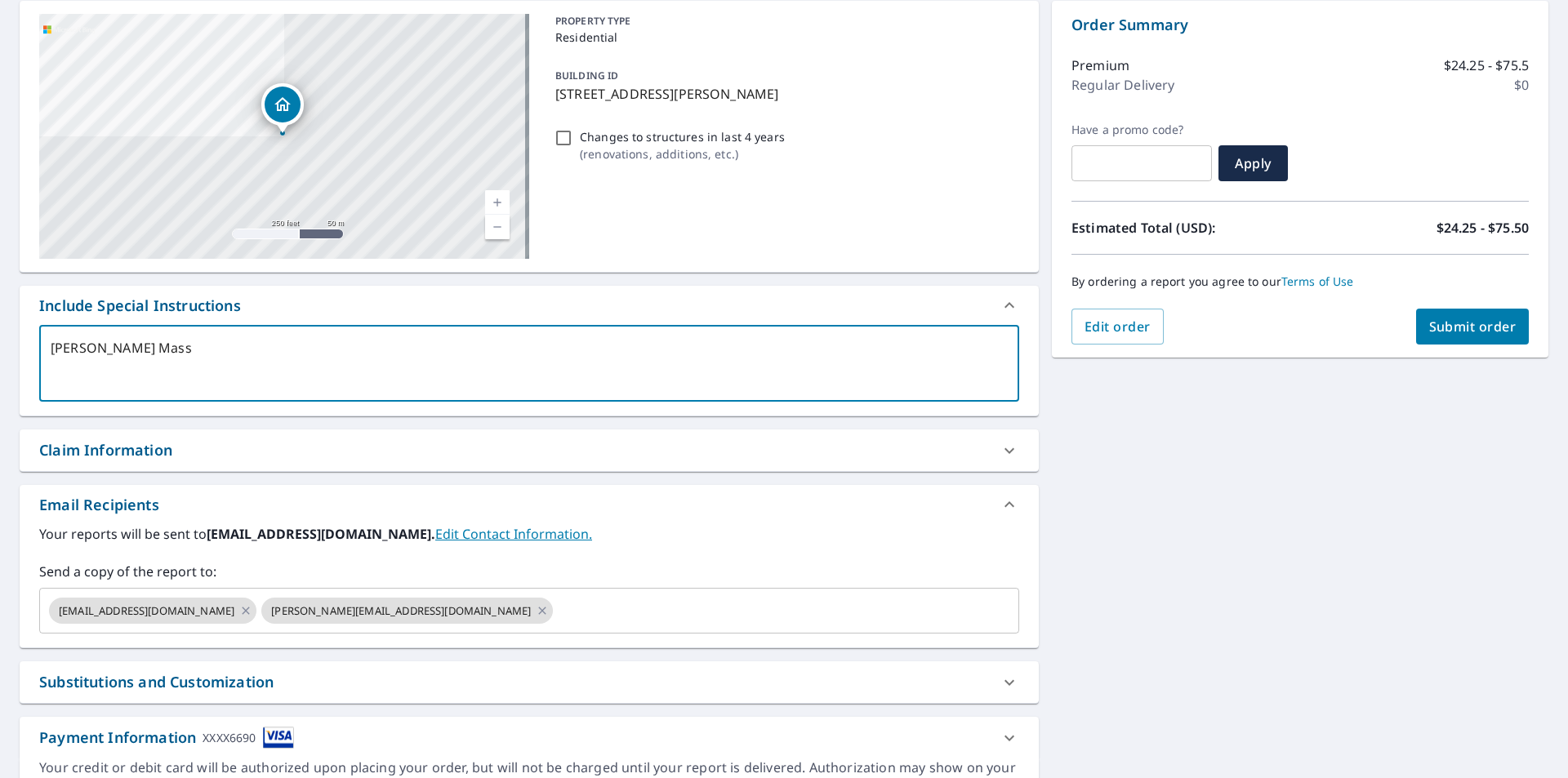
checkbox input "true"
type textarea "[PERSON_NAME]"
type textarea "x"
checkbox input "true"
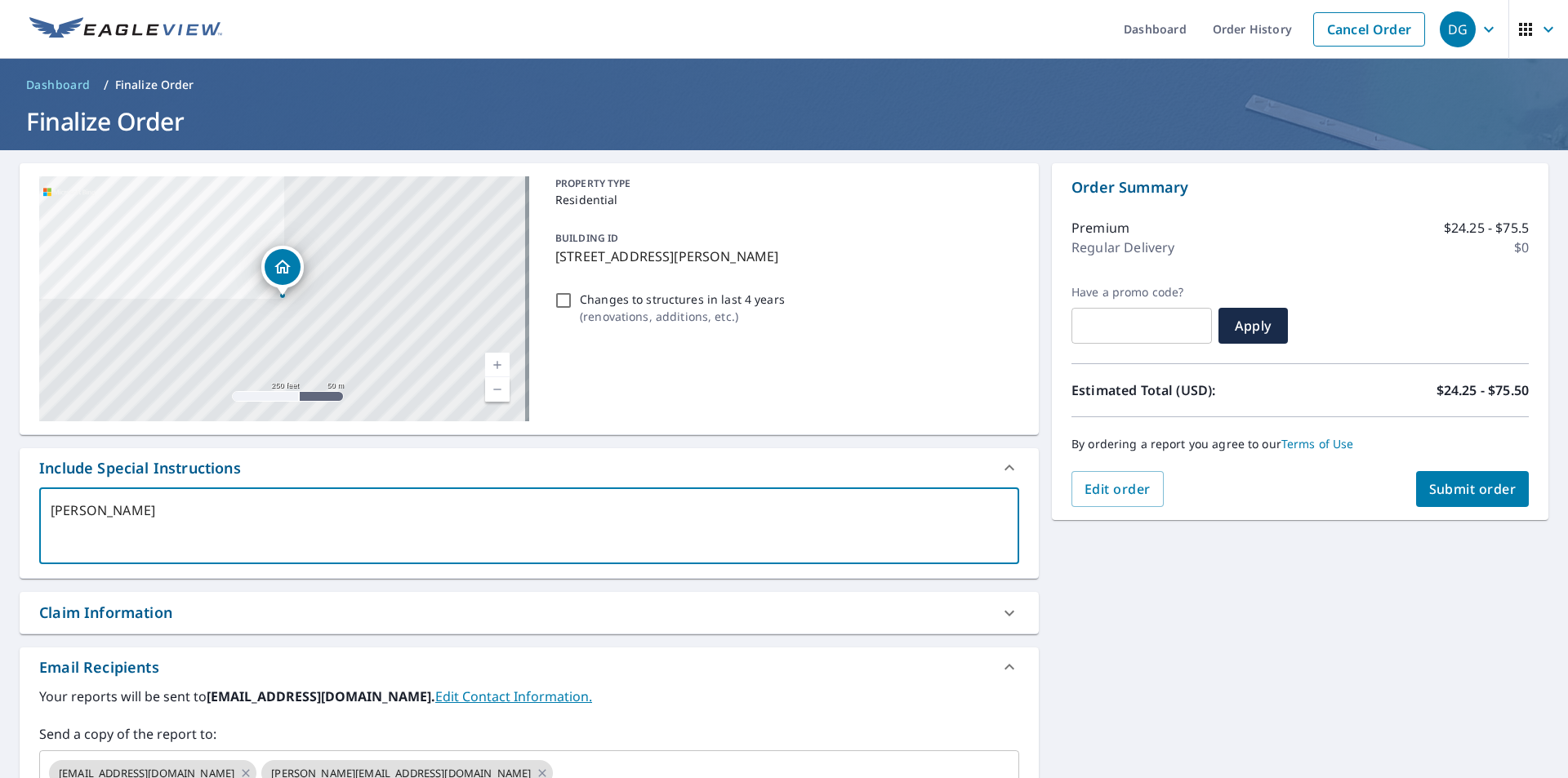
scroll to position [0, 0]
type textarea "[PERSON_NAME]"
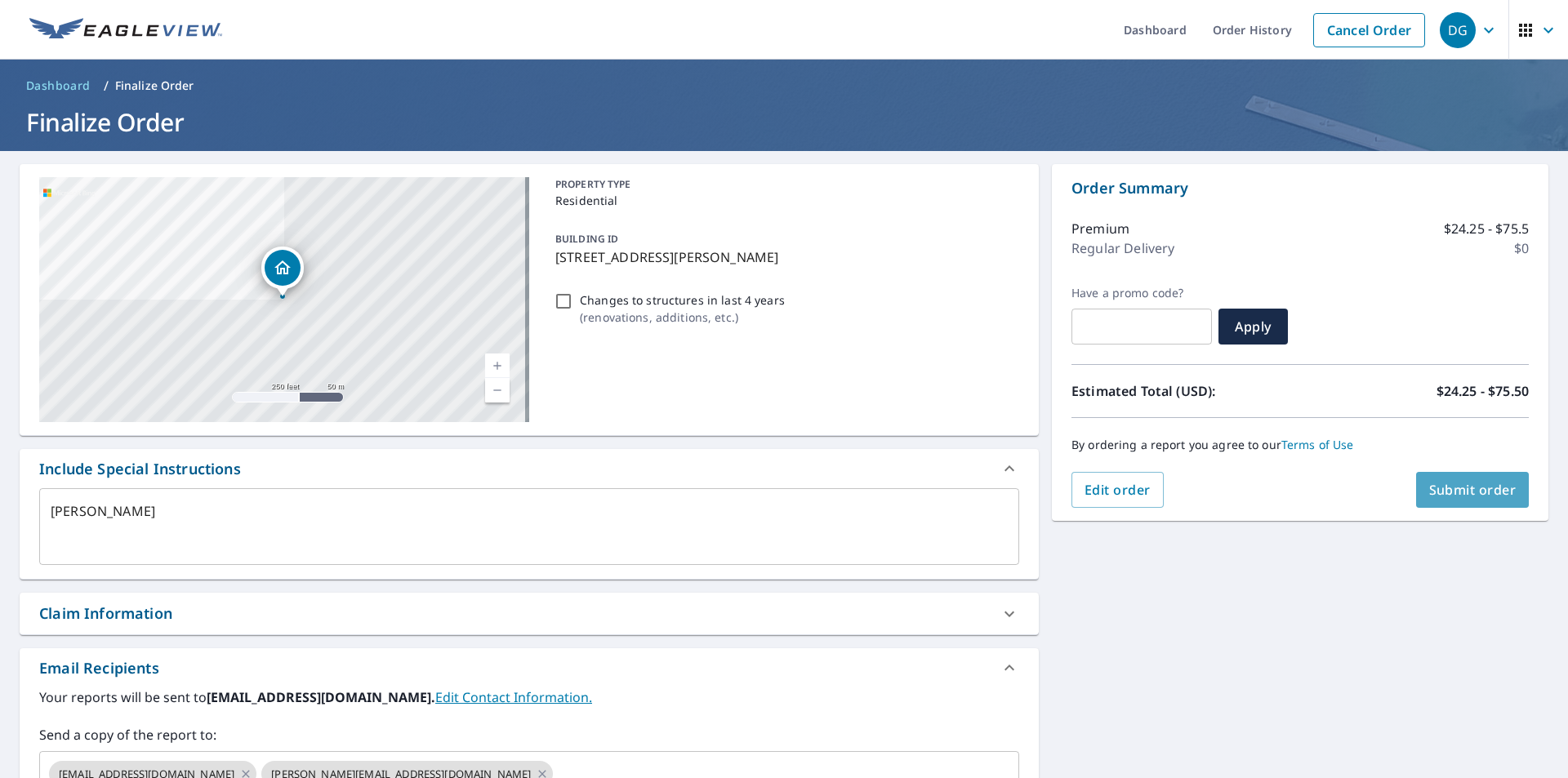
click at [1447, 489] on span "Submit order" at bounding box center [1472, 490] width 88 height 18
type textarea "x"
checkbox input "true"
